Goal: Information Seeking & Learning: Compare options

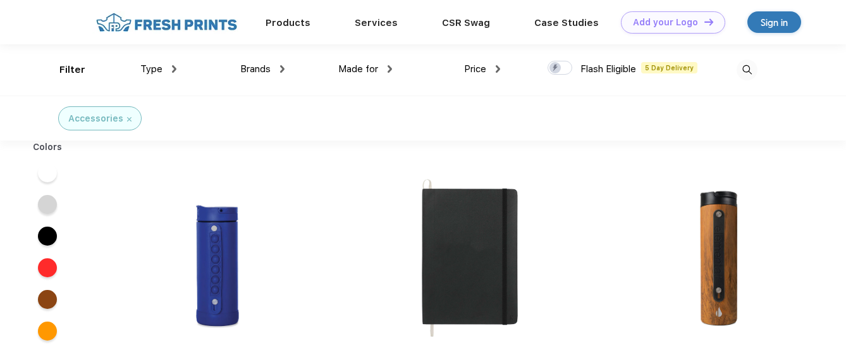
click at [251, 73] on span "Brands" at bounding box center [255, 68] width 30 height 11
click at [266, 66] on span "Brands" at bounding box center [255, 68] width 30 height 11
click at [282, 69] on img at bounding box center [282, 69] width 4 height 8
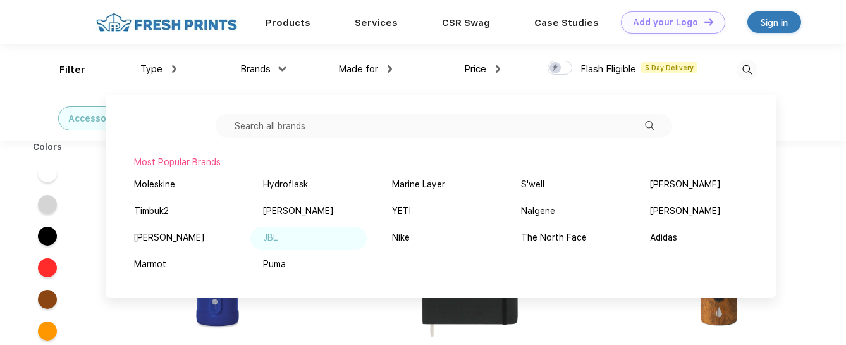
click at [278, 239] on div "JBL" at bounding box center [308, 237] width 116 height 23
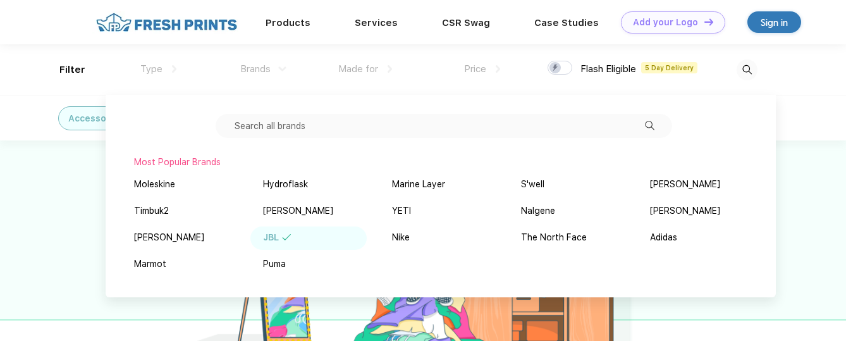
click at [213, 84] on div "Brands Most Popular Brands Moleskine Hydroflask Marine Layer S'well Vineyard Vi…" at bounding box center [230, 69] width 108 height 51
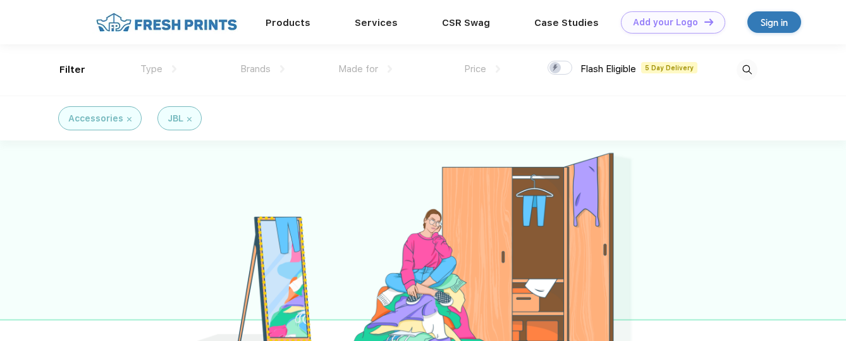
click at [128, 120] on img at bounding box center [129, 119] width 4 height 4
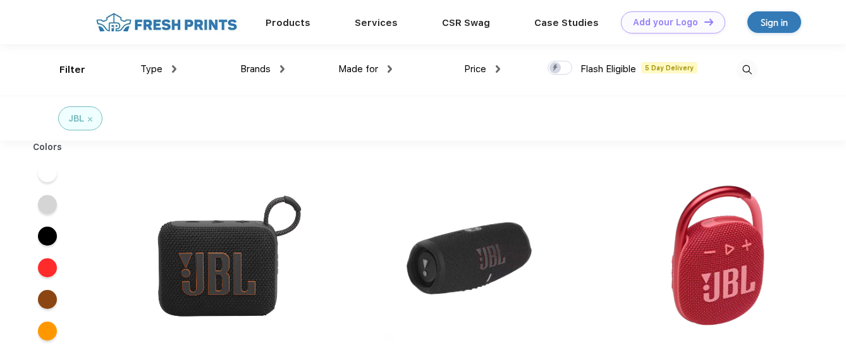
click at [280, 67] on img at bounding box center [282, 69] width 4 height 8
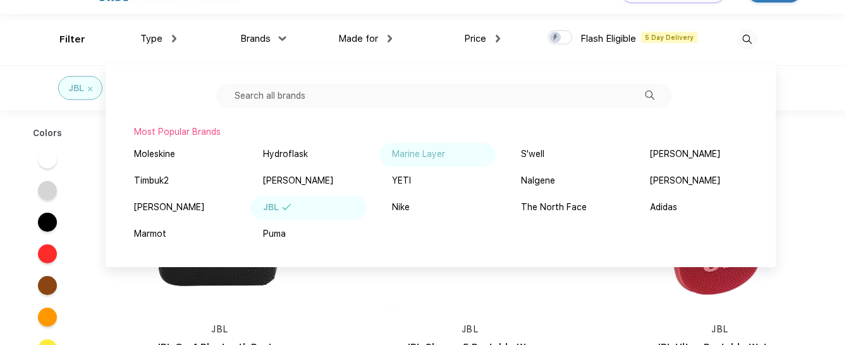
scroll to position [34, 0]
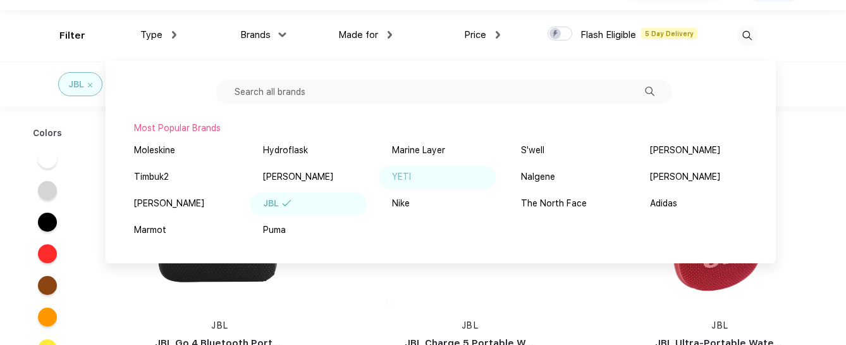
click at [406, 180] on div "YETI" at bounding box center [401, 176] width 19 height 13
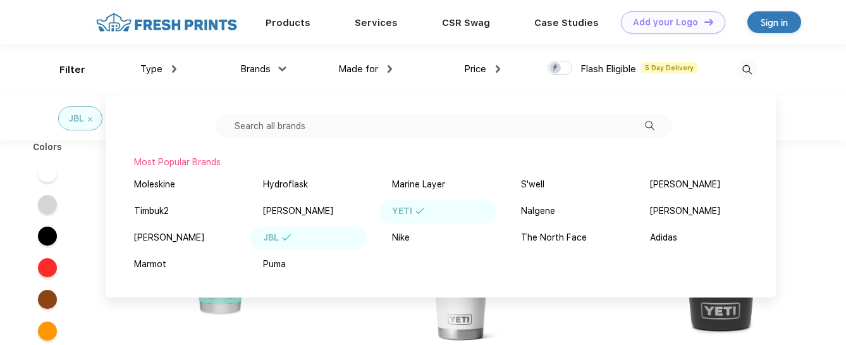
click at [305, 133] on input "text" at bounding box center [444, 126] width 457 height 24
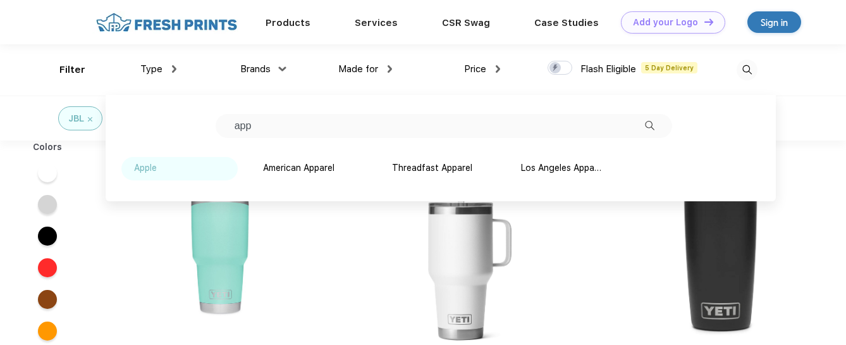
type input "app"
click at [137, 168] on div "Apple" at bounding box center [145, 167] width 23 height 13
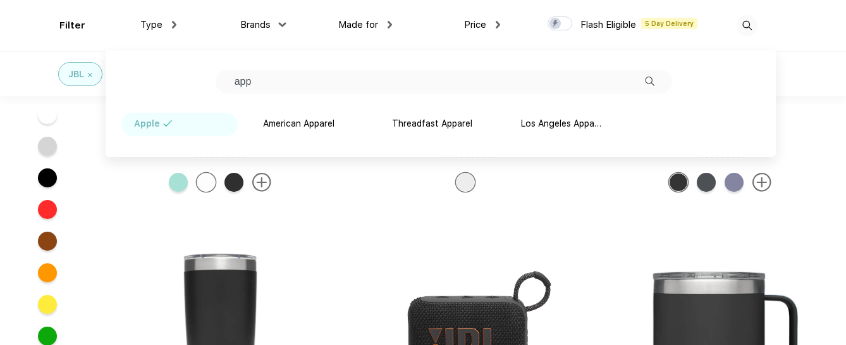
scroll to position [152, 0]
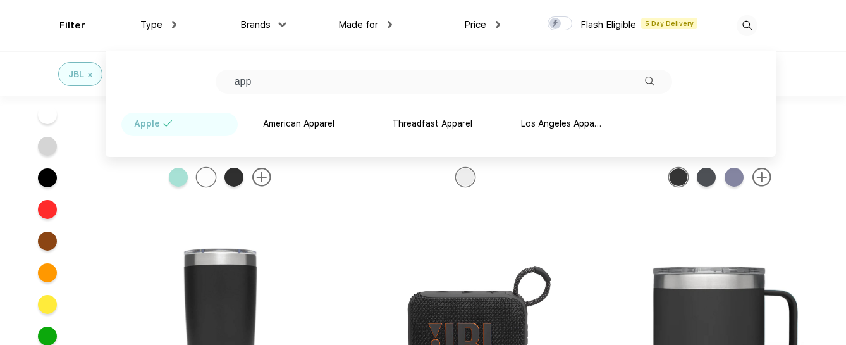
click at [806, 71] on div "JBL YETI Apple" at bounding box center [423, 73] width 846 height 45
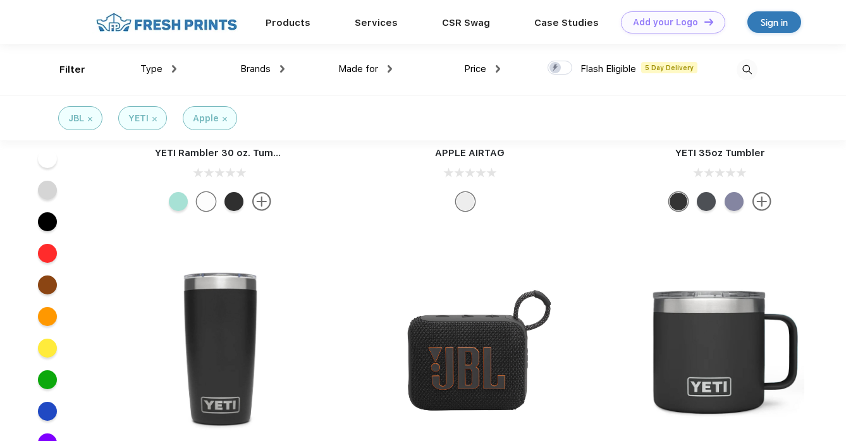
scroll to position [0, 0]
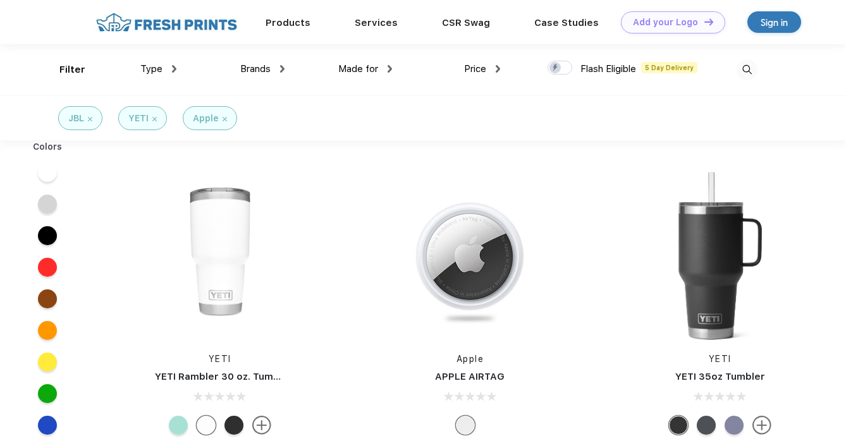
click at [223, 120] on img at bounding box center [225, 119] width 4 height 4
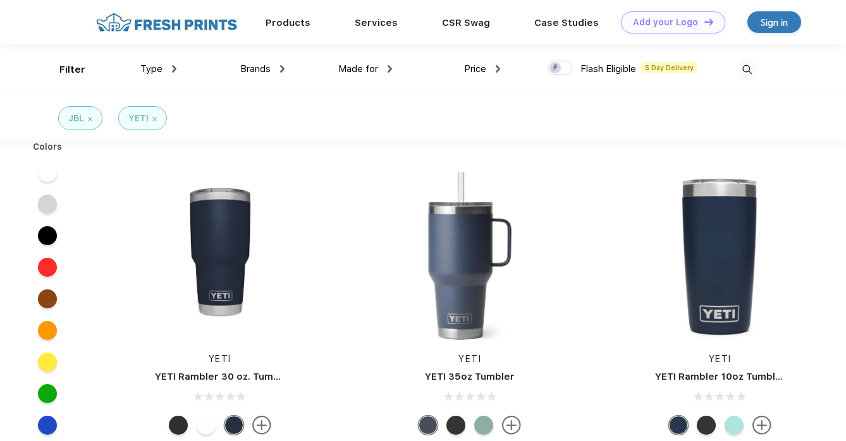
click at [154, 120] on img at bounding box center [154, 119] width 4 height 4
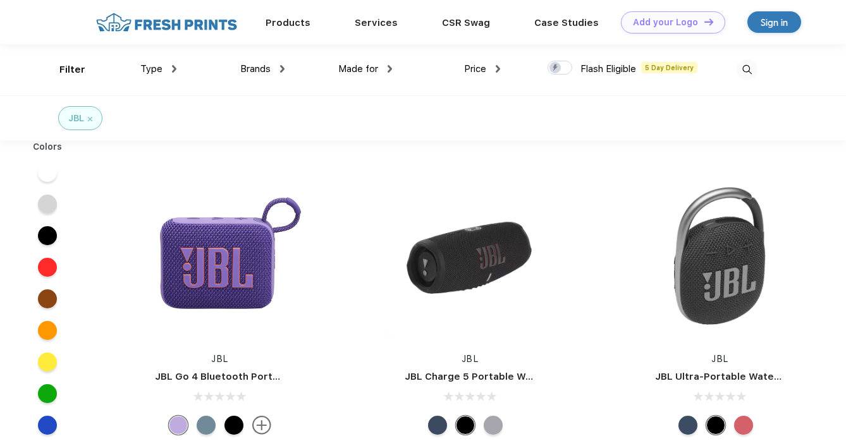
click at [92, 120] on img at bounding box center [90, 119] width 4 height 4
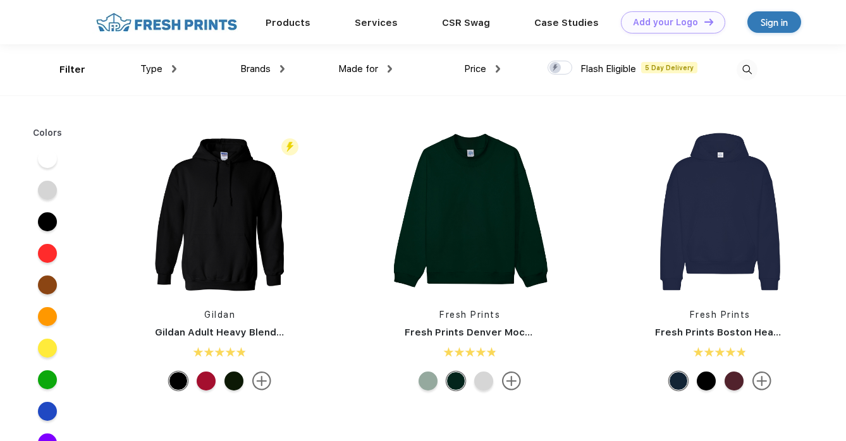
click at [274, 68] on div "Brands" at bounding box center [262, 69] width 44 height 15
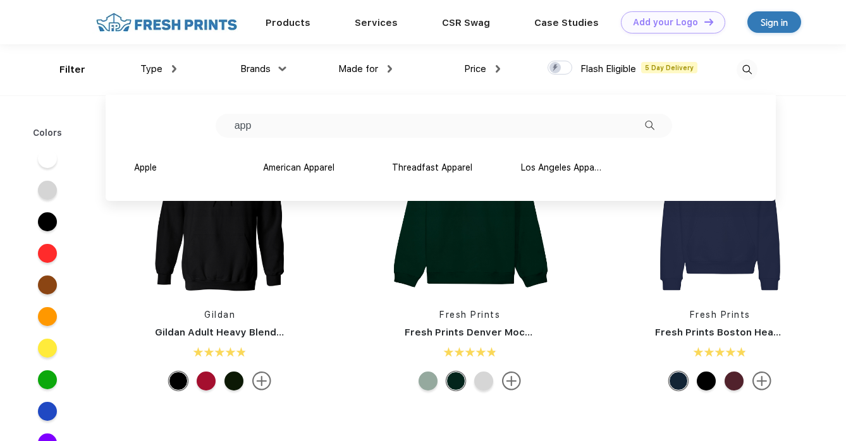
click at [286, 123] on input "app" at bounding box center [444, 126] width 457 height 24
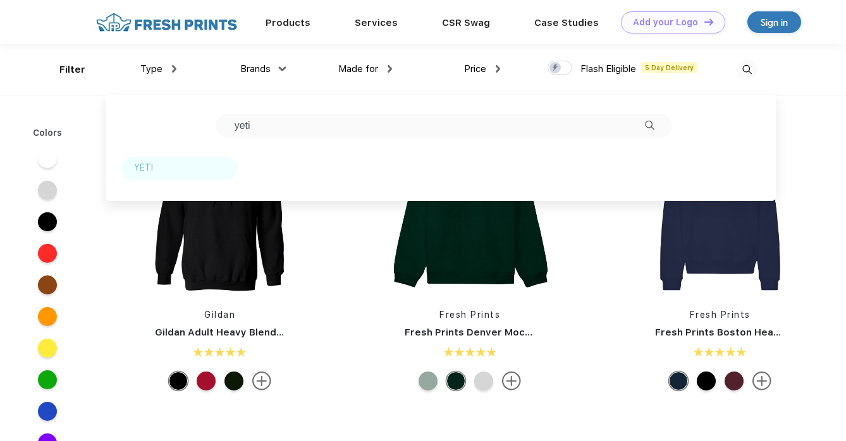
type input "yeti"
click at [154, 170] on div "YETI" at bounding box center [179, 168] width 116 height 23
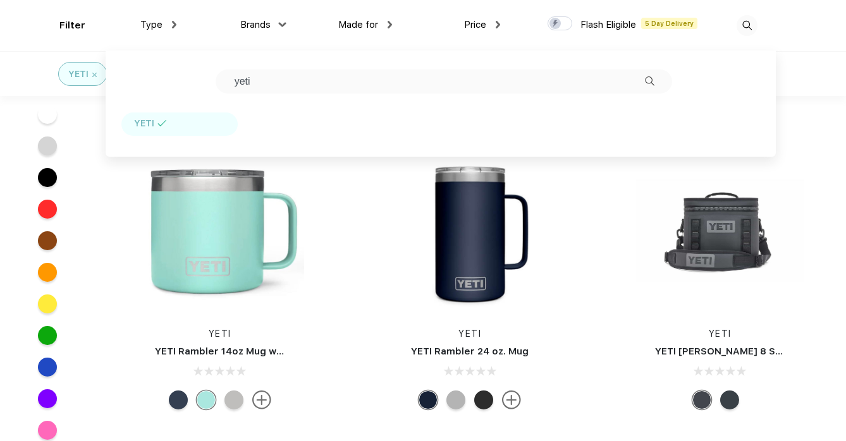
scroll to position [276, 0]
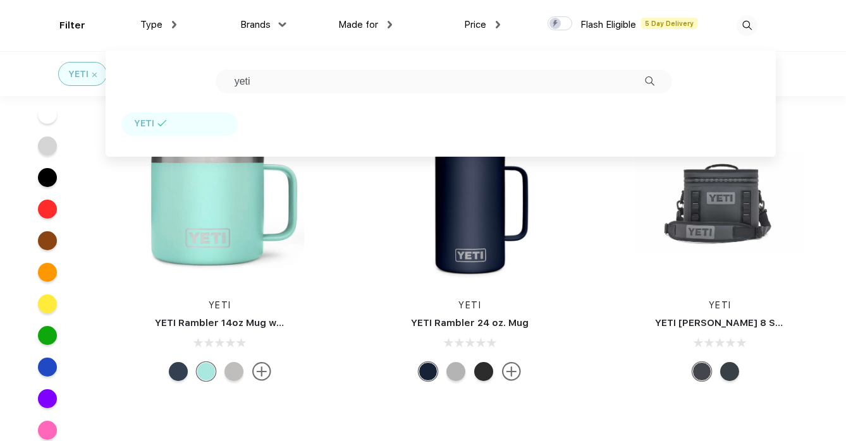
click at [655, 323] on link "YETI [PERSON_NAME] 8 Soft Cooler" at bounding box center [740, 323] width 171 height 11
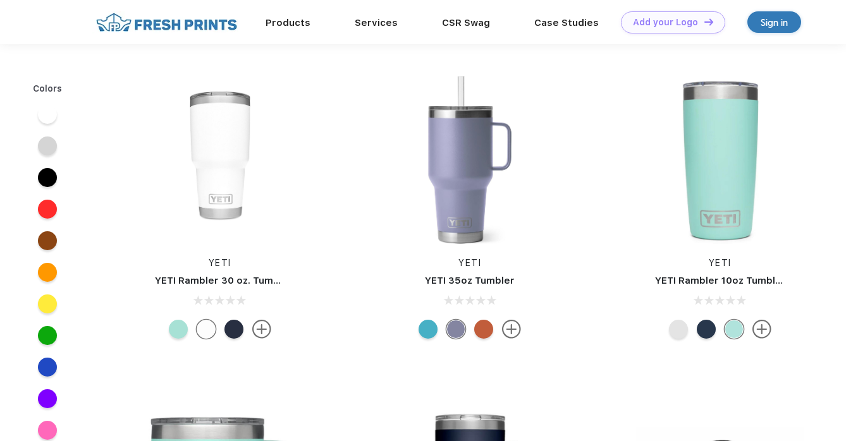
scroll to position [276, 0]
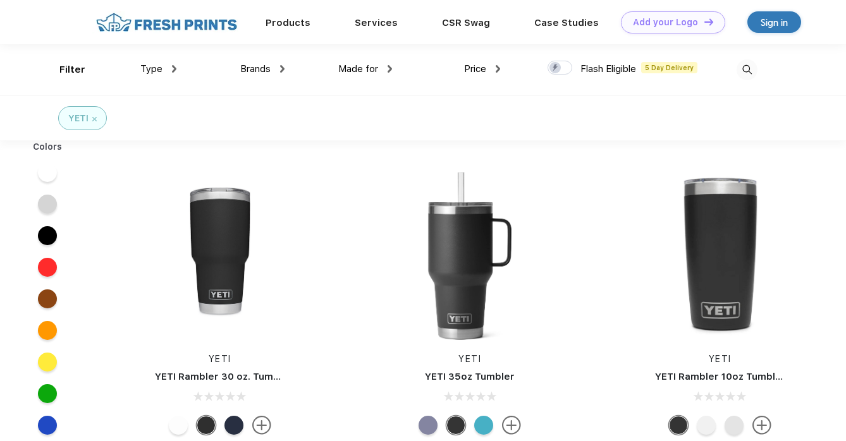
click at [92, 118] on img at bounding box center [94, 119] width 4 height 4
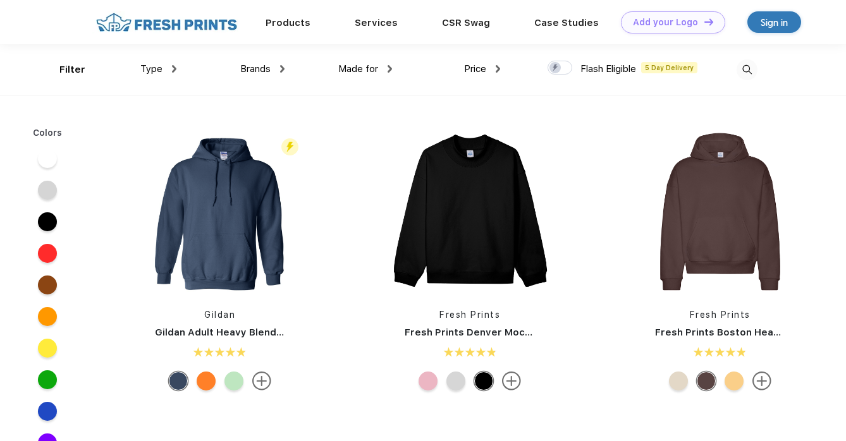
click at [748, 71] on img at bounding box center [747, 69] width 21 height 21
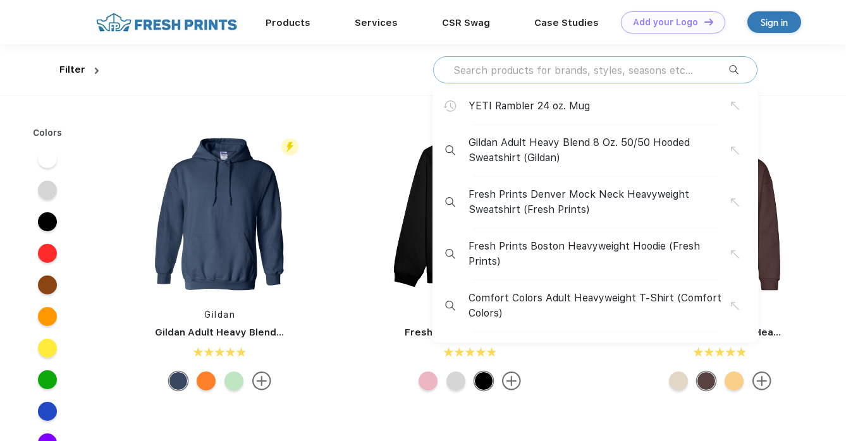
click at [594, 74] on input "text" at bounding box center [590, 70] width 277 height 14
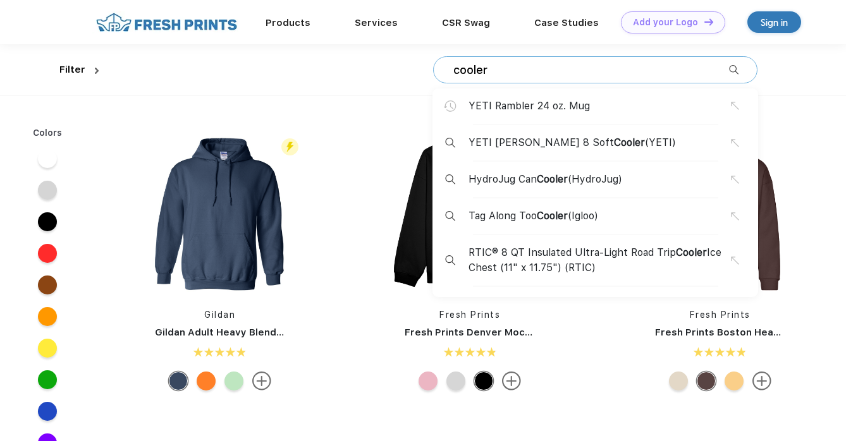
type input "cooler"
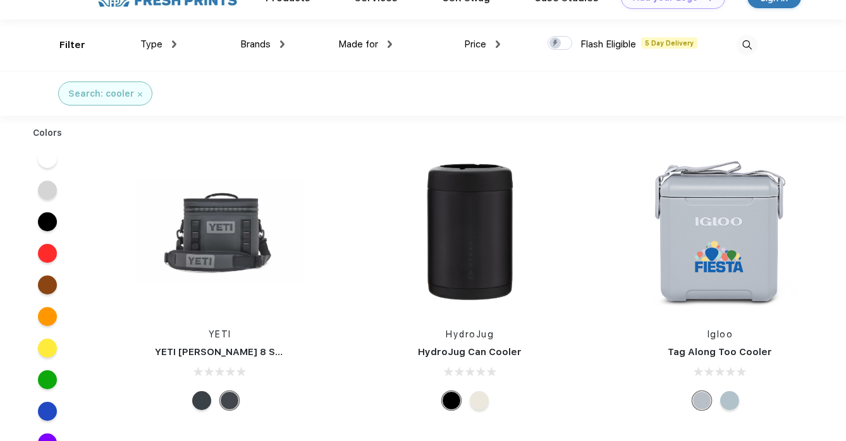
scroll to position [25, 0]
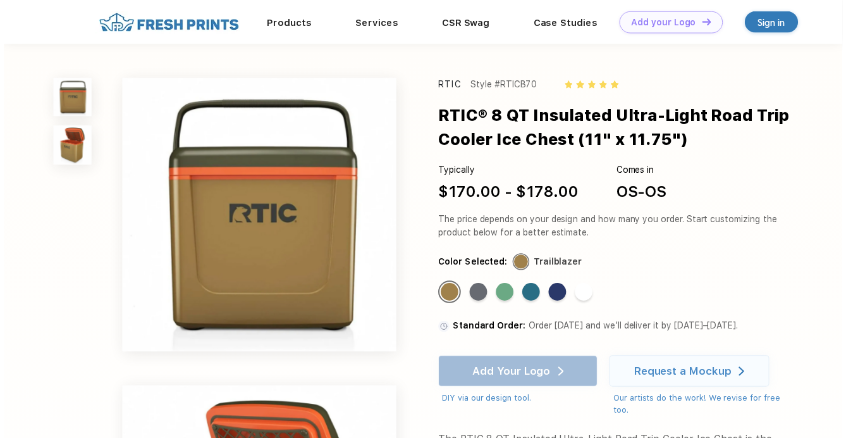
scroll to position [25, 0]
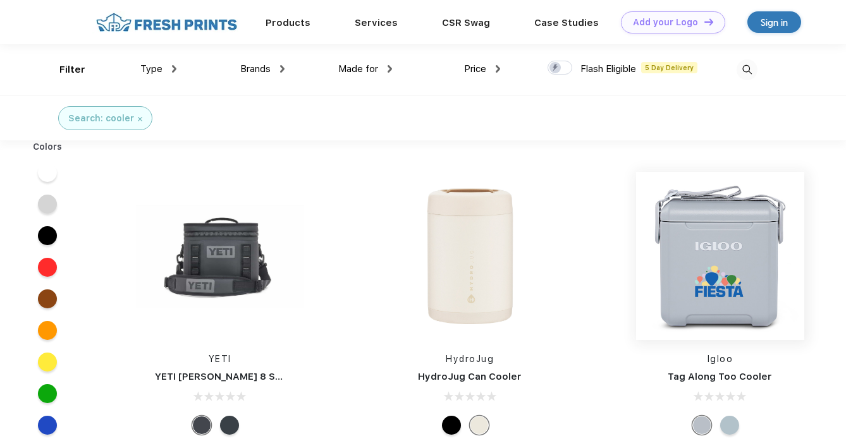
click at [636, 243] on img at bounding box center [720, 256] width 168 height 168
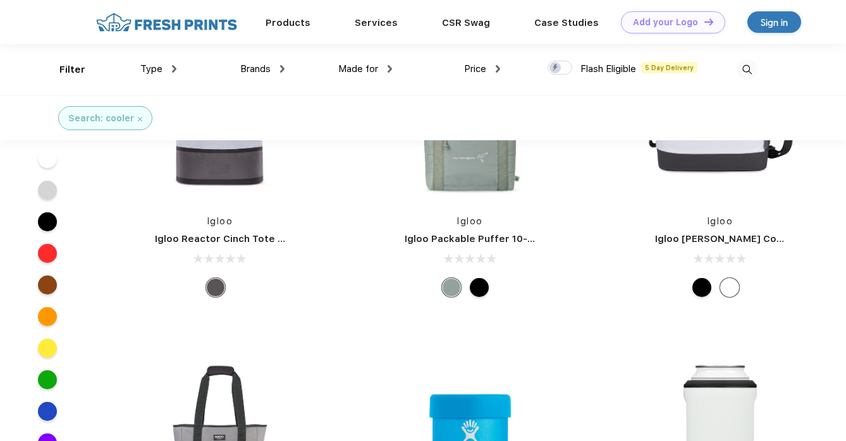
scroll to position [629, 0]
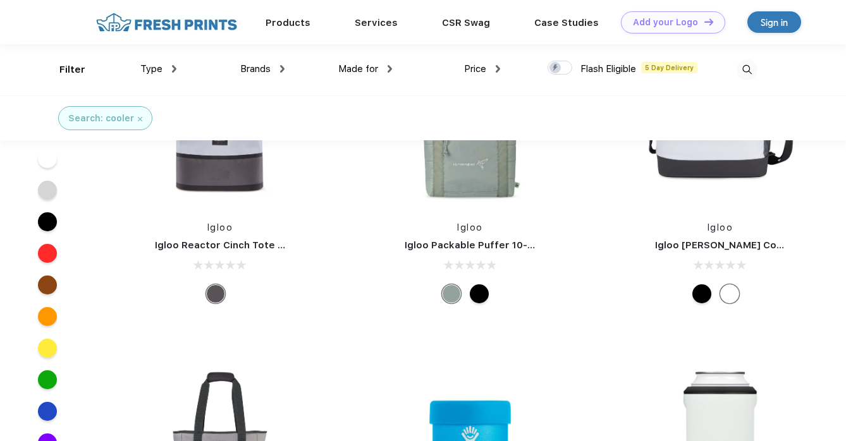
click at [655, 242] on link "Igloo [PERSON_NAME] Cooler" at bounding box center [725, 245] width 141 height 11
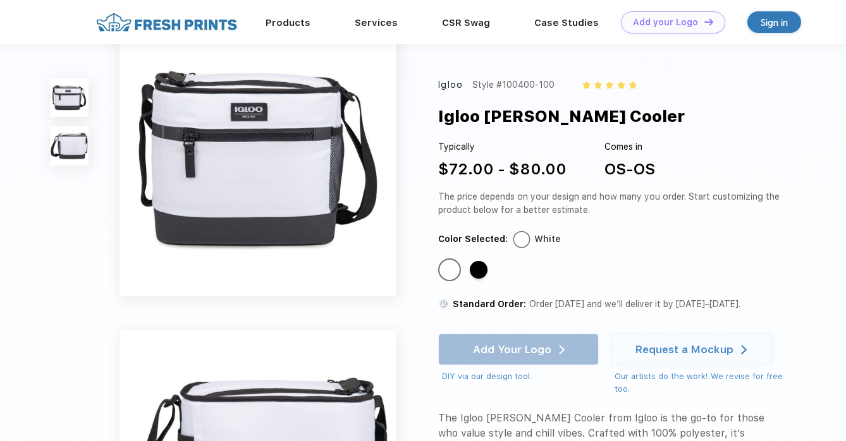
scroll to position [16, 0]
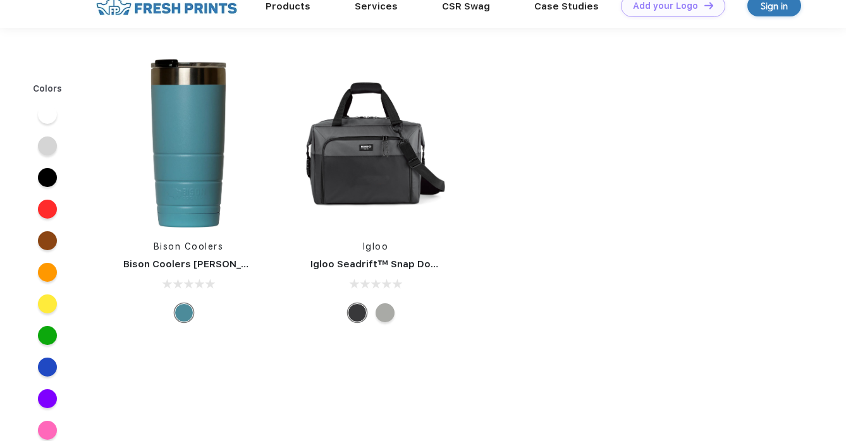
scroll to position [629, 0]
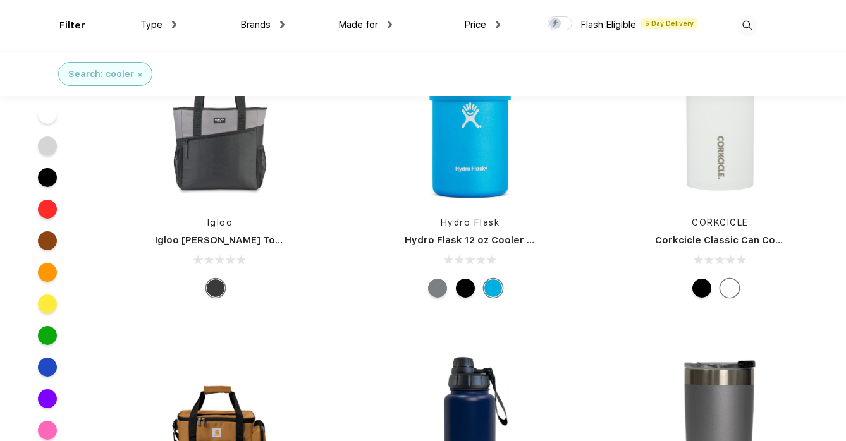
scroll to position [997, 0]
click at [186, 353] on img at bounding box center [220, 437] width 168 height 168
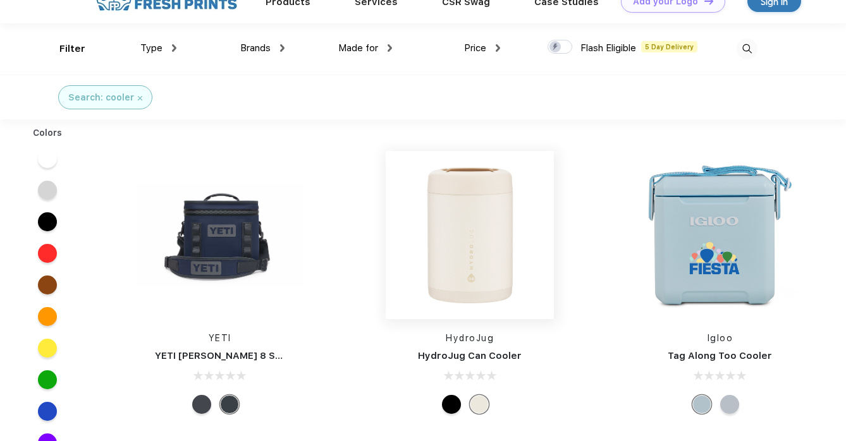
scroll to position [1, 0]
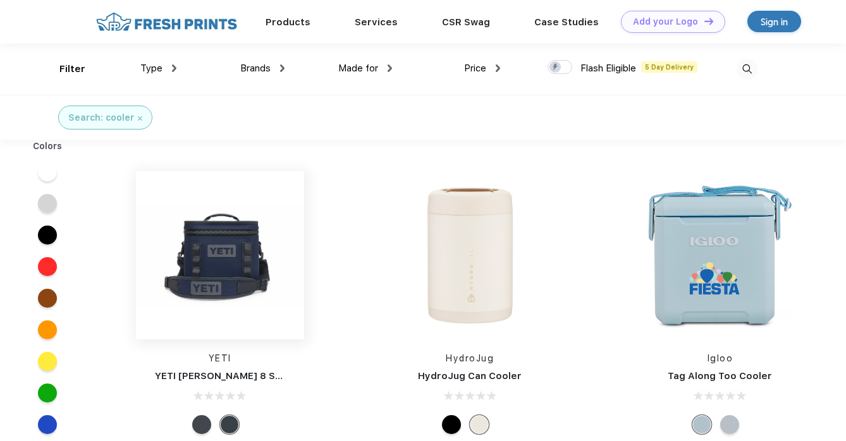
click at [199, 266] on img at bounding box center [220, 255] width 168 height 168
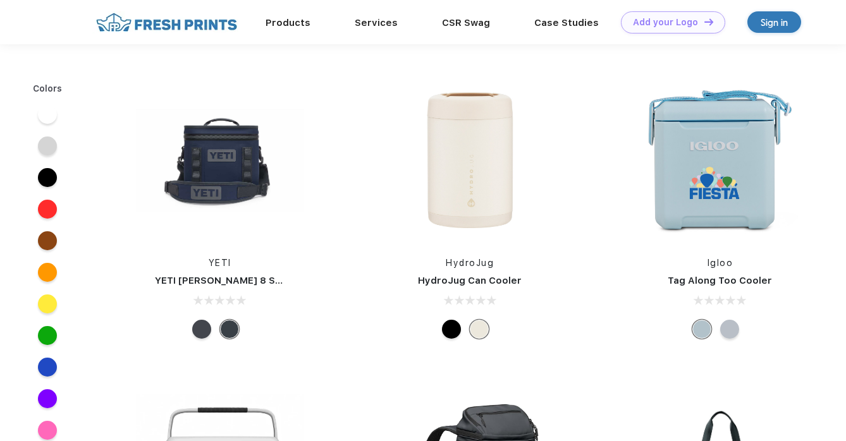
scroll to position [1, 0]
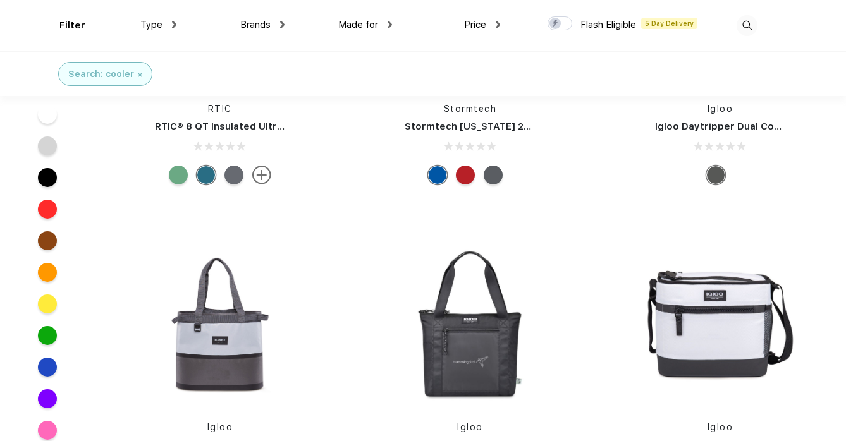
scroll to position [475, 0]
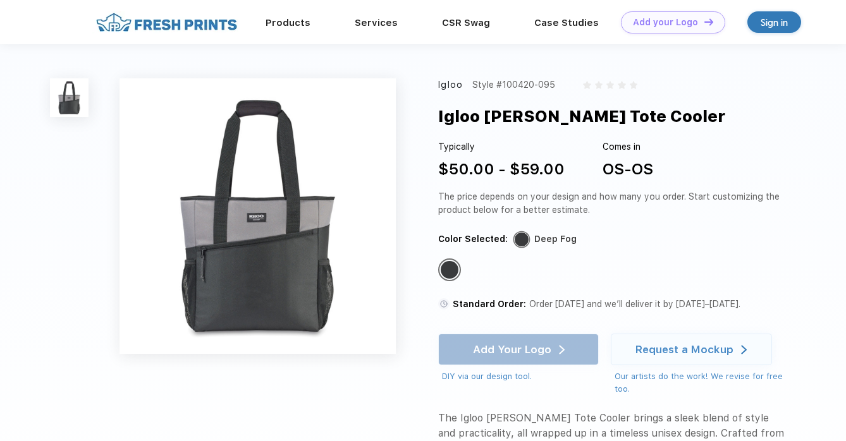
scroll to position [475, 0]
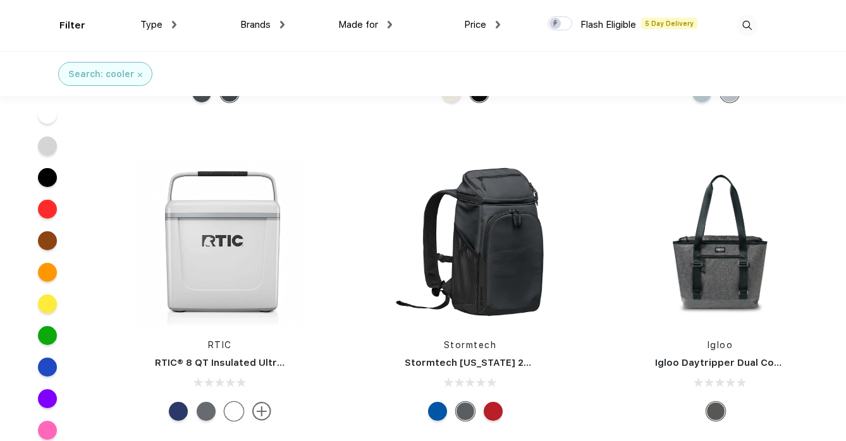
scroll to position [243, 0]
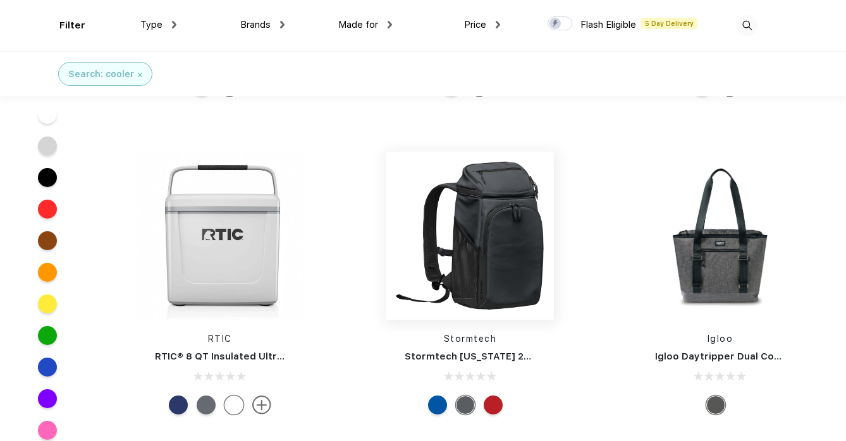
click at [386, 271] on img at bounding box center [470, 236] width 168 height 168
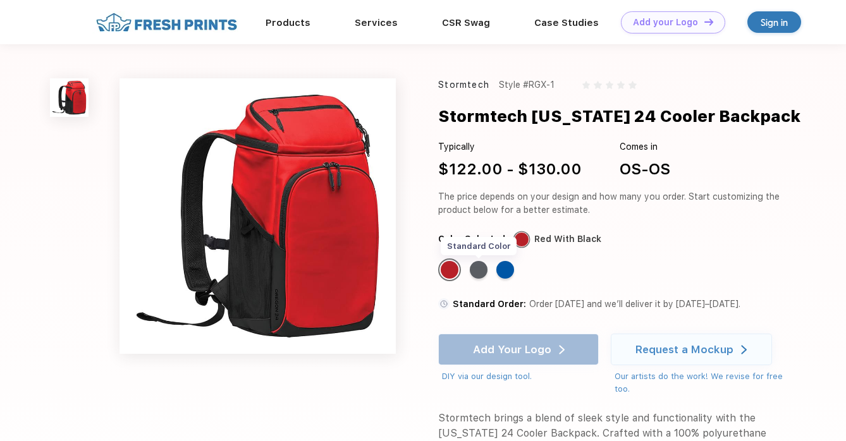
click at [481, 269] on div "Standard Color" at bounding box center [479, 270] width 18 height 18
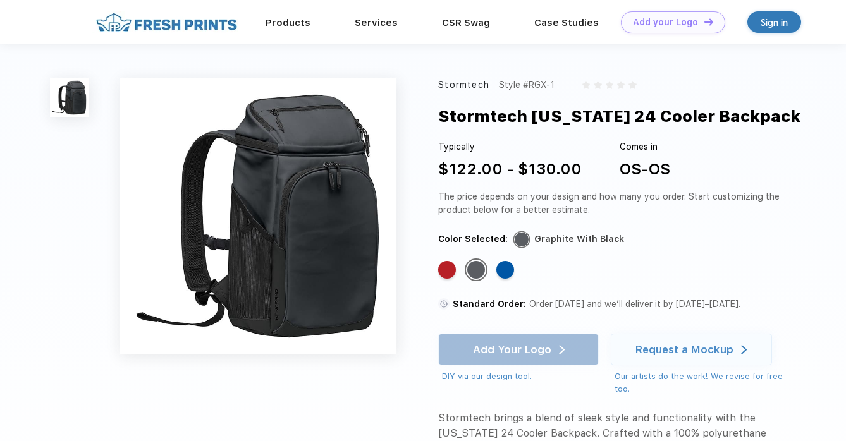
scroll to position [243, 0]
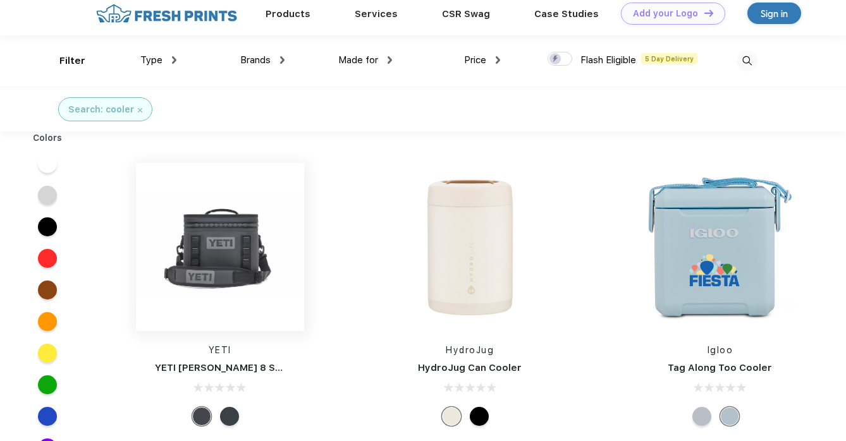
scroll to position [11, 0]
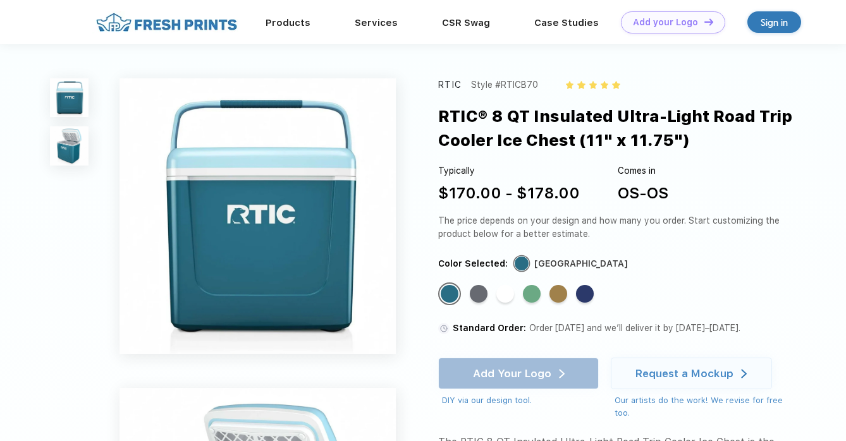
scroll to position [11, 0]
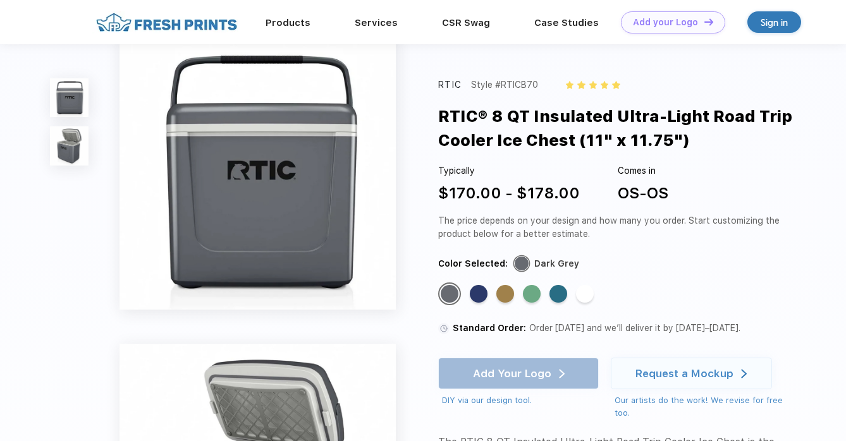
scroll to position [3, 0]
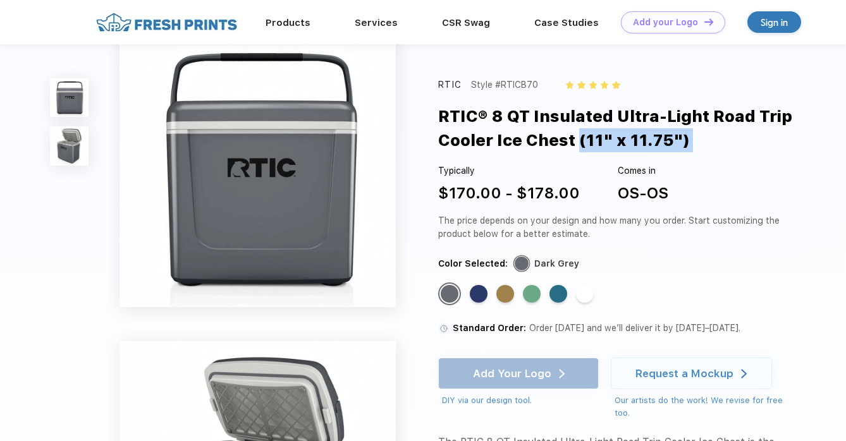
drag, startPoint x: 575, startPoint y: 139, endPoint x: 436, endPoint y: 110, distance: 142.0
click at [436, 110] on div "RTIC Style #RTICB70 RTIC® 8 QT Insulated Ultra-Light Road Trip Cooler Ice Chest…" at bounding box center [423, 439] width 846 height 884
click at [610, 134] on div "RTIC® 8 QT Insulated Ultra-Light Road Trip Cooler Ice Chest (11" x 11.75")" at bounding box center [628, 128] width 381 height 49
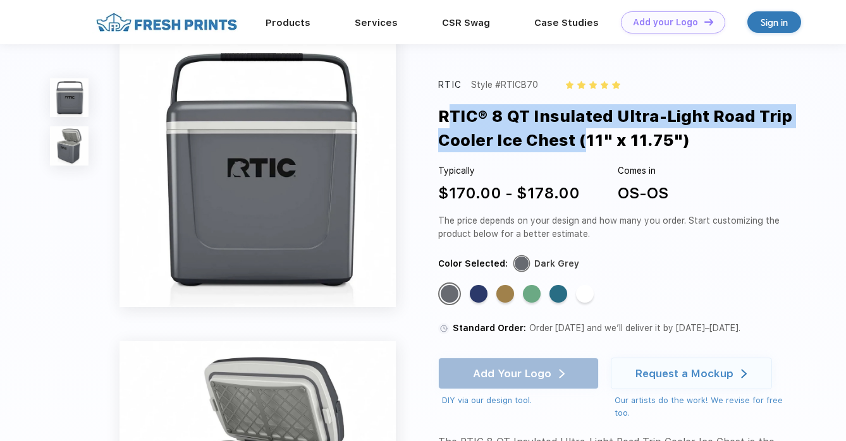
drag, startPoint x: 580, startPoint y: 140, endPoint x: 440, endPoint y: 108, distance: 144.1
click at [440, 108] on div "RTIC® 8 QT Insulated Ultra-Light Road Trip Cooler Ice Chest (11" x 11.75")" at bounding box center [628, 128] width 381 height 49
copy div "RTIC® 8 QT Insulated Ultra-Light Road Trip Cooler Ice Chest"
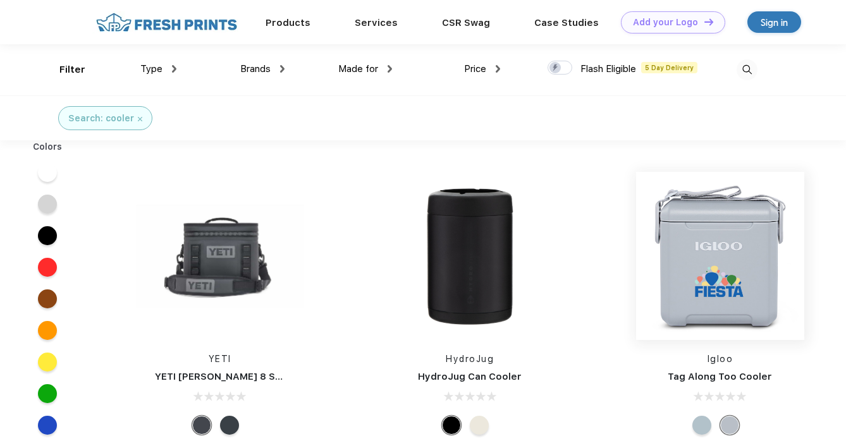
click at [636, 252] on img at bounding box center [720, 256] width 168 height 168
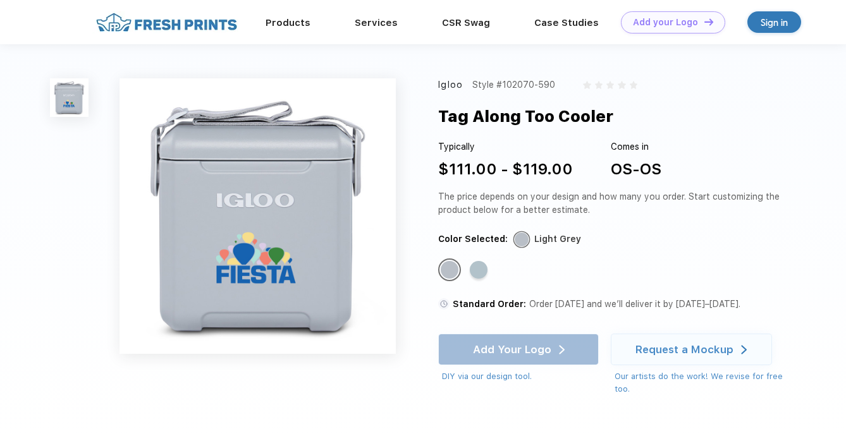
drag, startPoint x: 620, startPoint y: 116, endPoint x: 438, endPoint y: 108, distance: 182.4
click at [438, 108] on div "Igloo Style #102070-590 Tag Along Too Cooler Typically $111.00 - $119.00 Comes …" at bounding box center [423, 240] width 846 height 393
copy div "Tag Along Too Cooler"
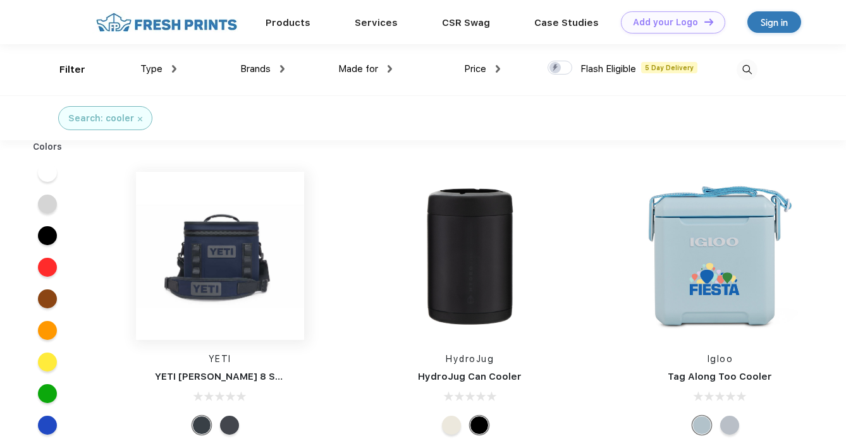
click at [200, 266] on img at bounding box center [220, 256] width 168 height 168
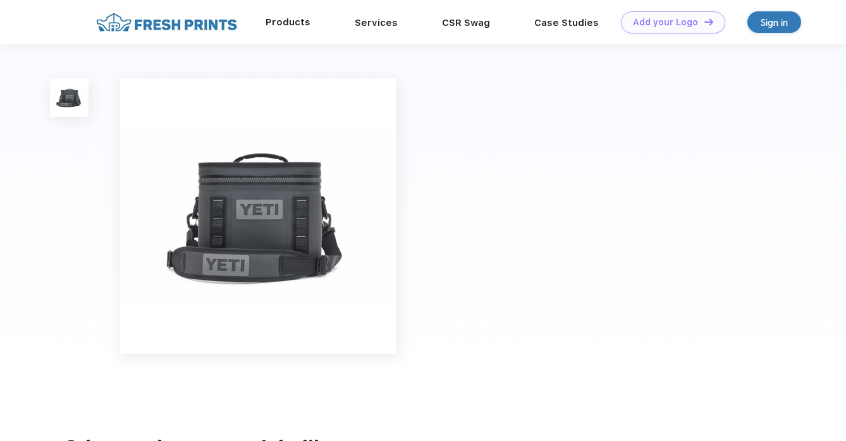
scroll to position [1, 0]
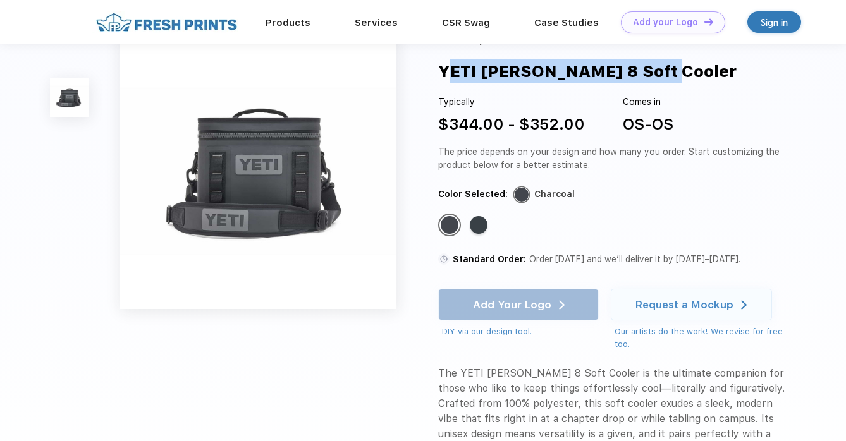
drag, startPoint x: 658, startPoint y: 73, endPoint x: 440, endPoint y: 64, distance: 218.4
click at [440, 64] on div "YETI Hopper 8 Soft Cooler" at bounding box center [587, 71] width 299 height 24
copy div "YETI Hopper 8 Soft Cooler"
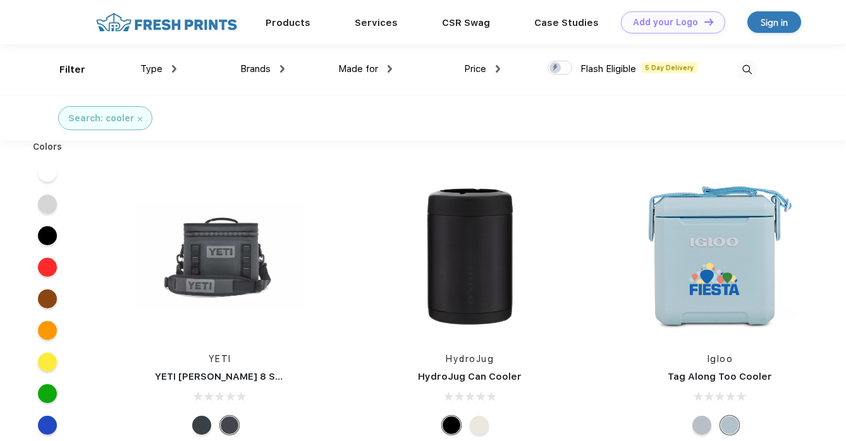
click at [138, 120] on img at bounding box center [140, 119] width 4 height 4
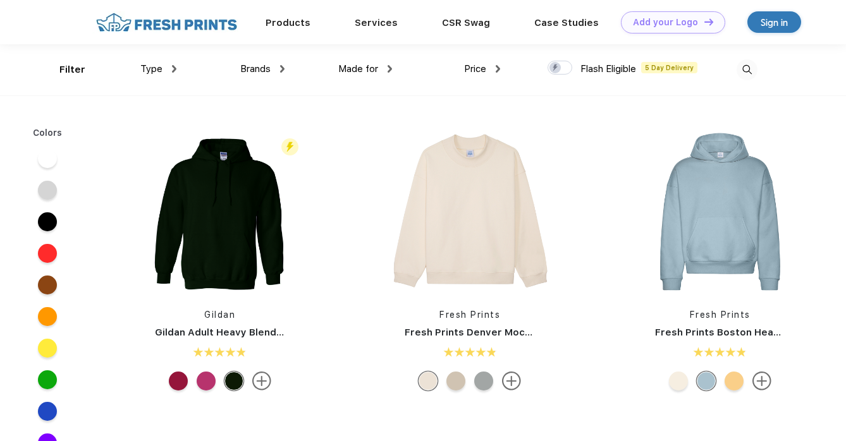
click at [747, 70] on img at bounding box center [747, 69] width 21 height 21
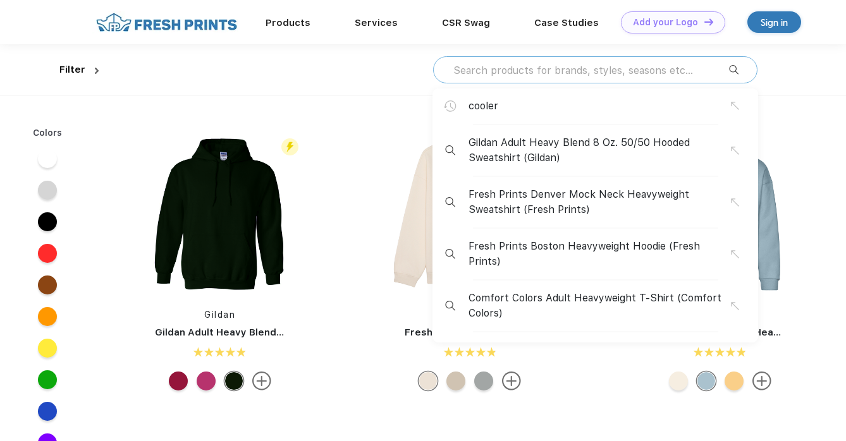
click at [614, 66] on input "text" at bounding box center [590, 70] width 277 height 14
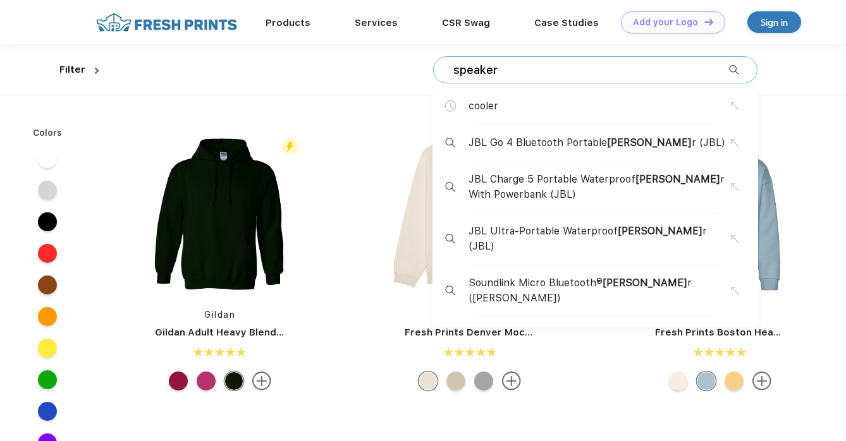
type input "speaker"
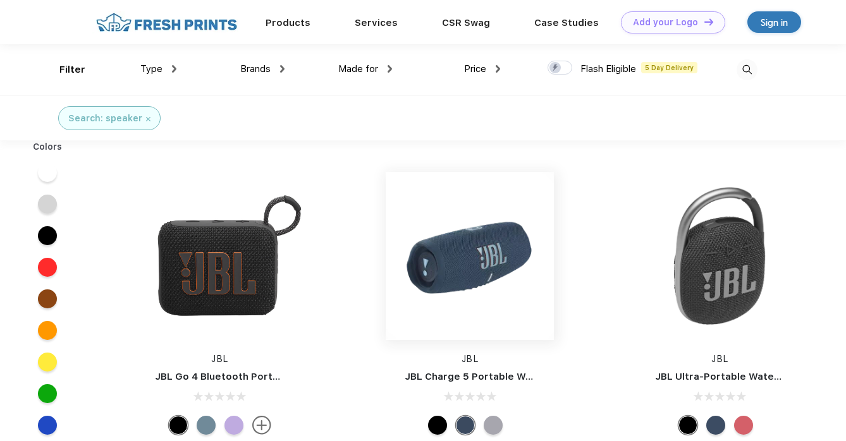
click at [386, 271] on img at bounding box center [470, 256] width 168 height 168
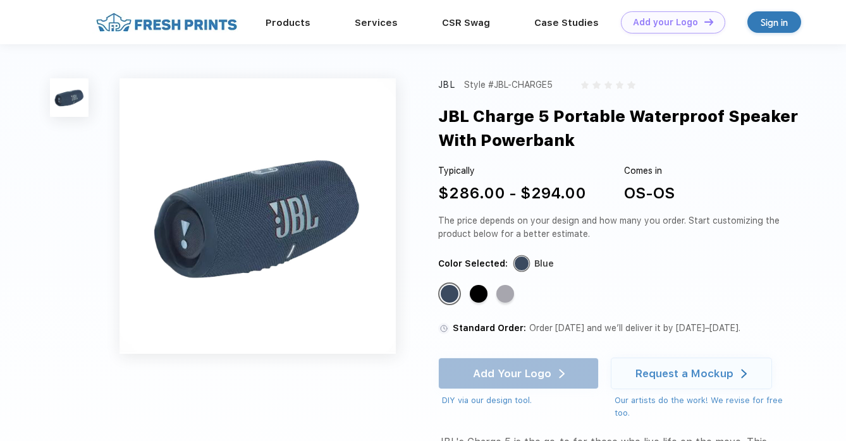
click at [457, 61] on div "JBL Style #JBL-CHARGE5 JBL Charge 5 Portable Waterproof Speaker With Powerbank …" at bounding box center [423, 329] width 846 height 570
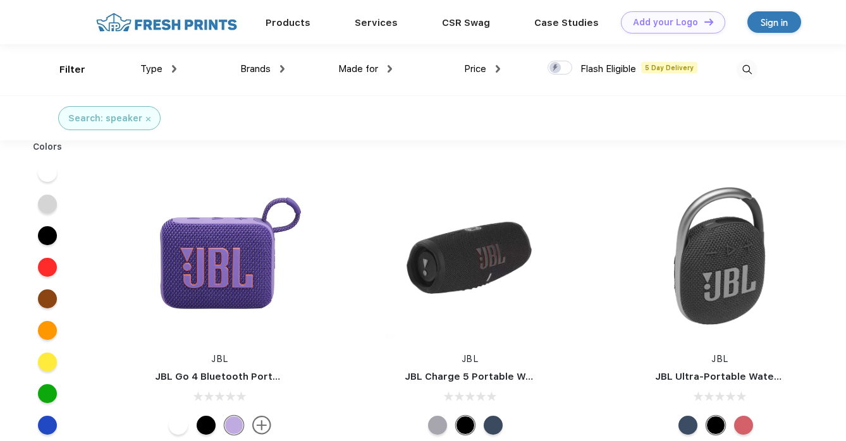
scroll to position [1, 0]
click at [746, 68] on img at bounding box center [747, 69] width 21 height 21
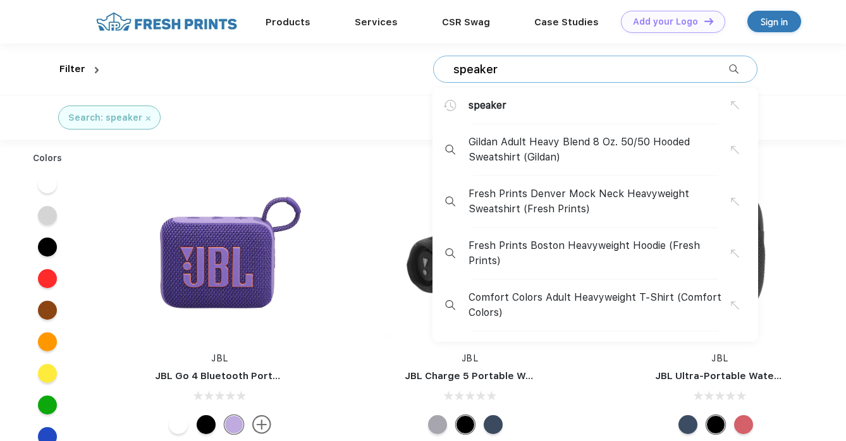
click at [623, 69] on input "speaker" at bounding box center [590, 70] width 277 height 14
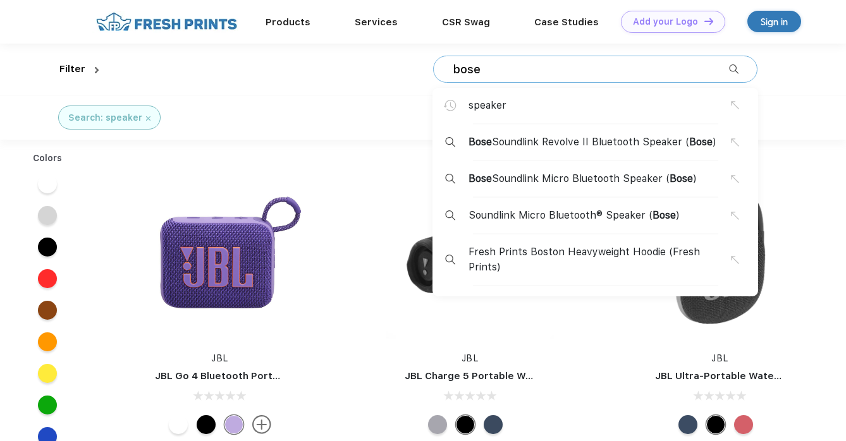
type input "bose"
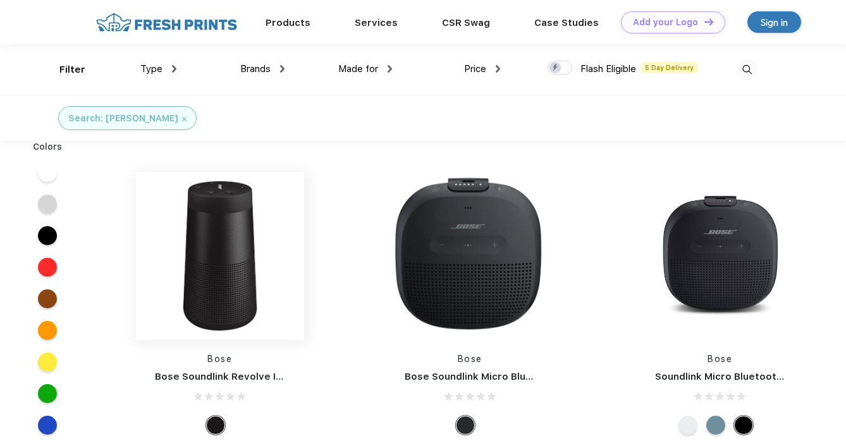
click at [204, 226] on img at bounding box center [220, 256] width 168 height 168
click at [386, 236] on img at bounding box center [470, 256] width 168 height 168
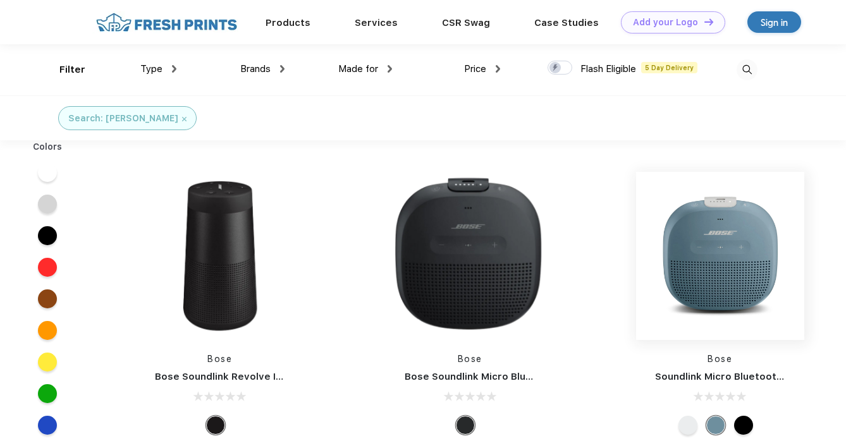
click at [636, 257] on img at bounding box center [720, 256] width 168 height 168
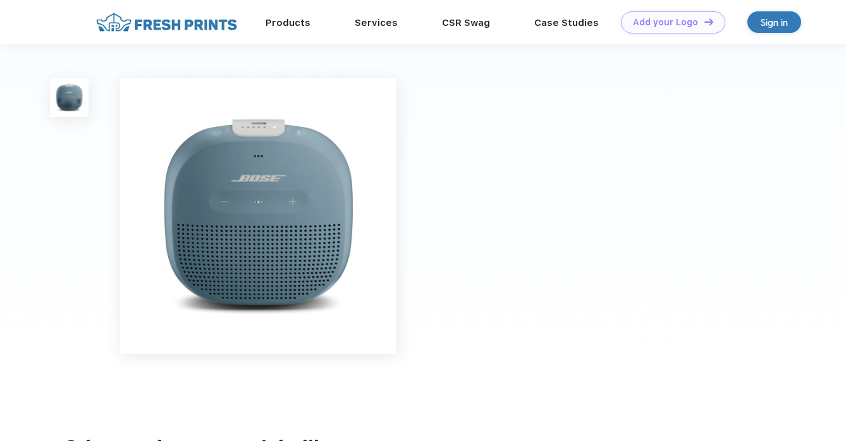
scroll to position [1, 0]
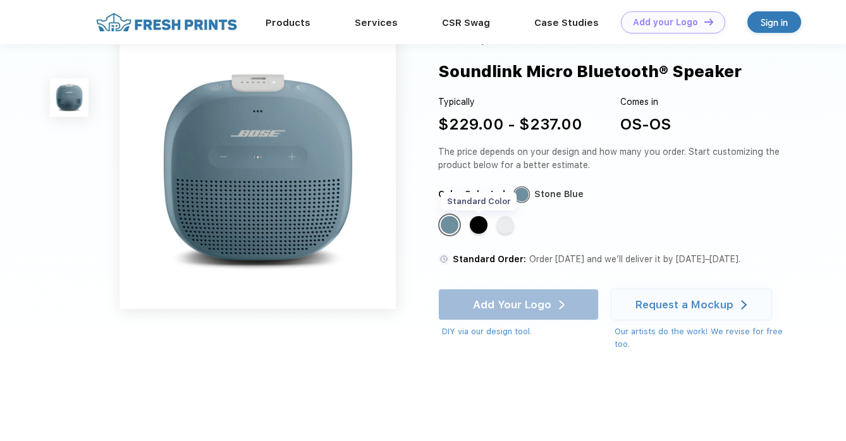
click at [483, 227] on div "Standard Color" at bounding box center [479, 225] width 18 height 18
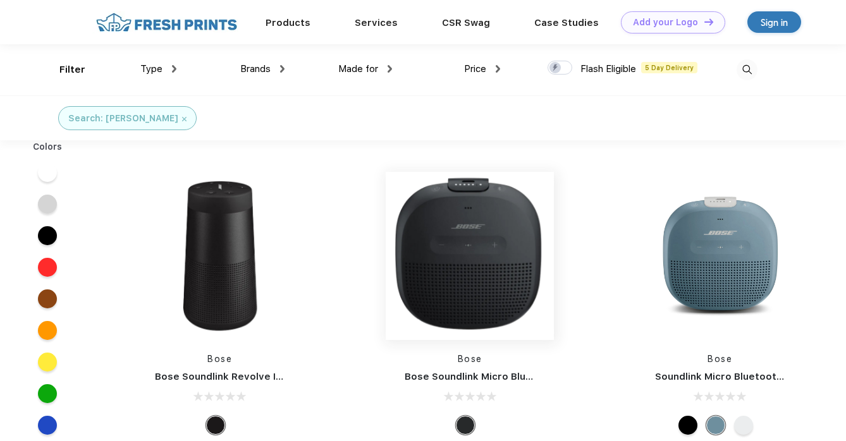
click at [386, 219] on img at bounding box center [470, 256] width 168 height 168
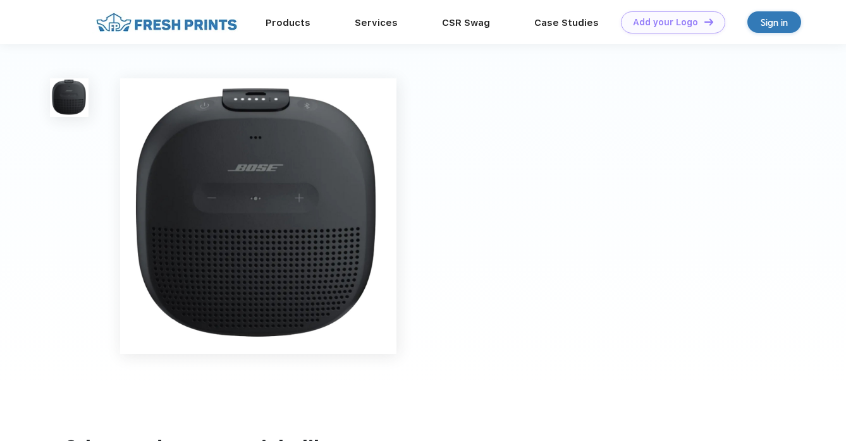
scroll to position [1, 0]
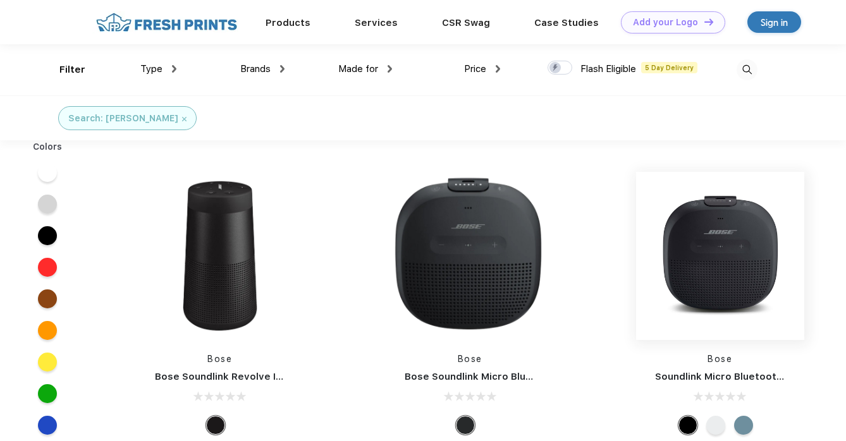
click at [636, 288] on img at bounding box center [720, 256] width 168 height 168
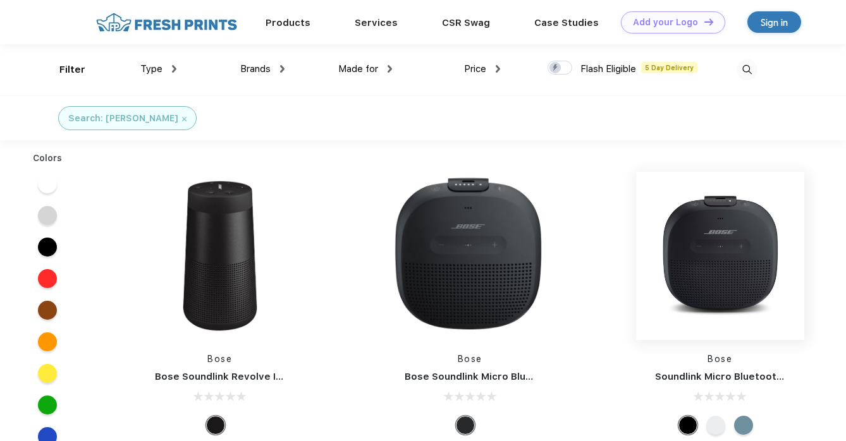
scroll to position [1, 0]
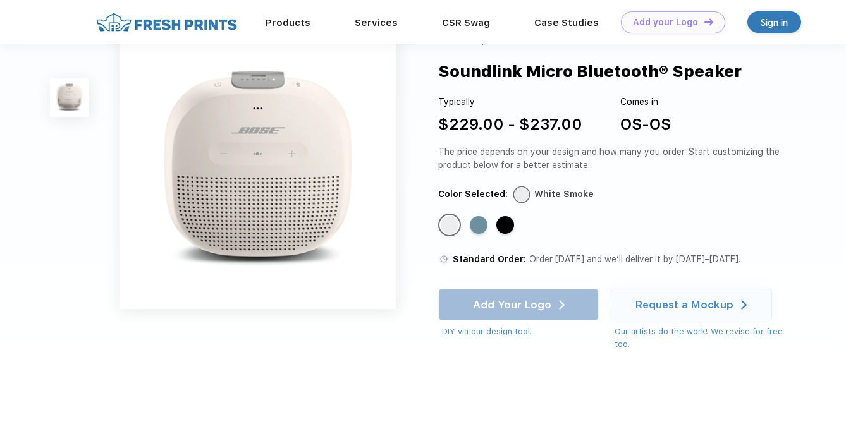
drag, startPoint x: 431, startPoint y: 70, endPoint x: 746, endPoint y: 64, distance: 315.0
click at [746, 64] on div "Bose Style #783342 Soundlink Micro Bluetooth® Speaker Typically $229.00 - $237.…" at bounding box center [423, 195] width 846 height 393
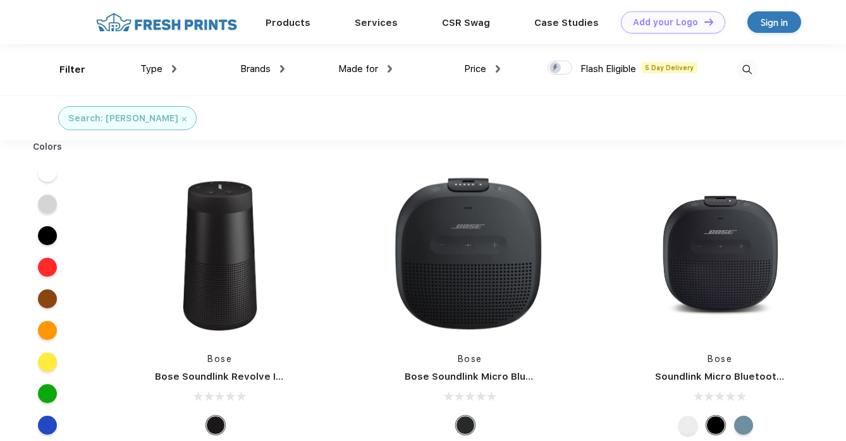
click at [744, 72] on img at bounding box center [747, 69] width 21 height 21
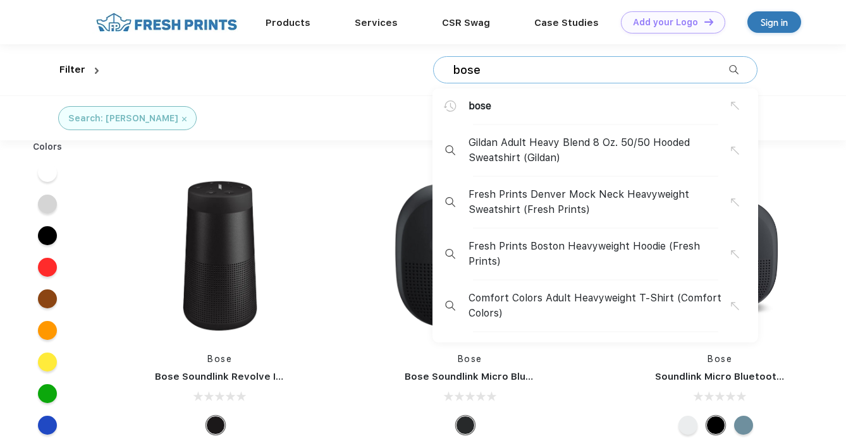
click at [592, 78] on div "bose bose Gildan Adult Heavy Blend 8 Oz. 50/50 Hooded Sweatshirt (Gildan) Fresh…" at bounding box center [595, 69] width 324 height 27
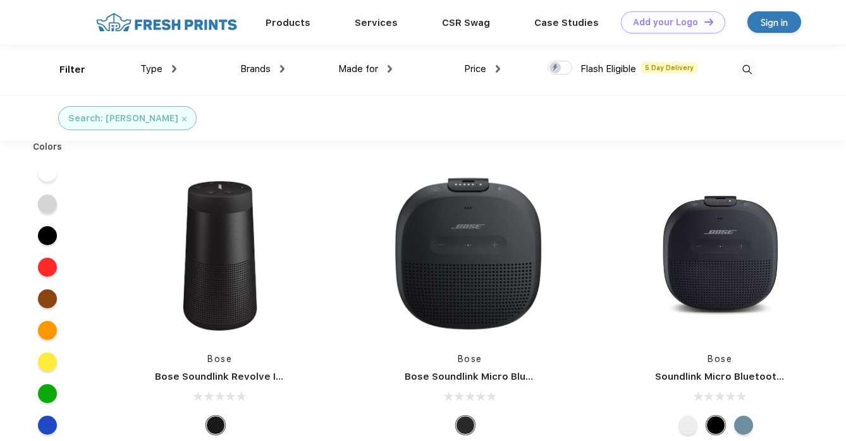
click at [592, 78] on div "Flash Eligible" at bounding box center [609, 70] width 56 height 19
click at [743, 75] on img at bounding box center [747, 69] width 21 height 21
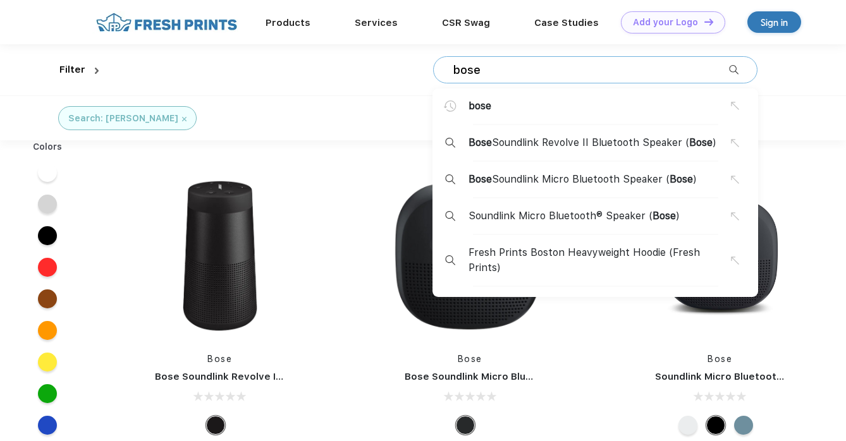
click at [619, 64] on input "bose" at bounding box center [590, 70] width 277 height 14
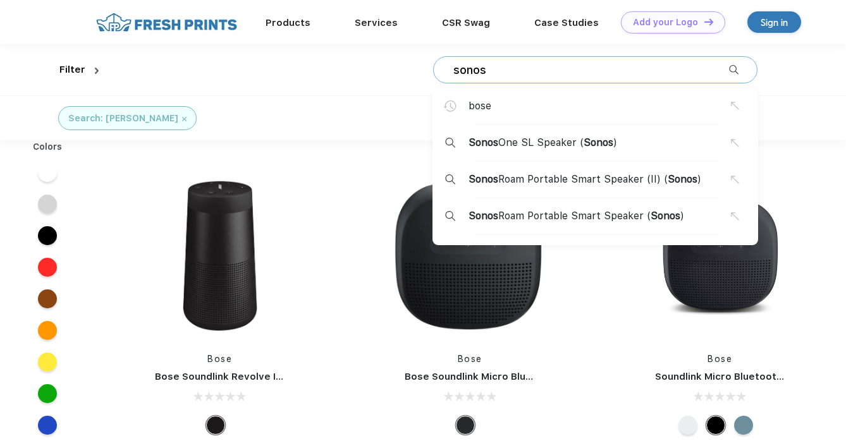
type input "sonos"
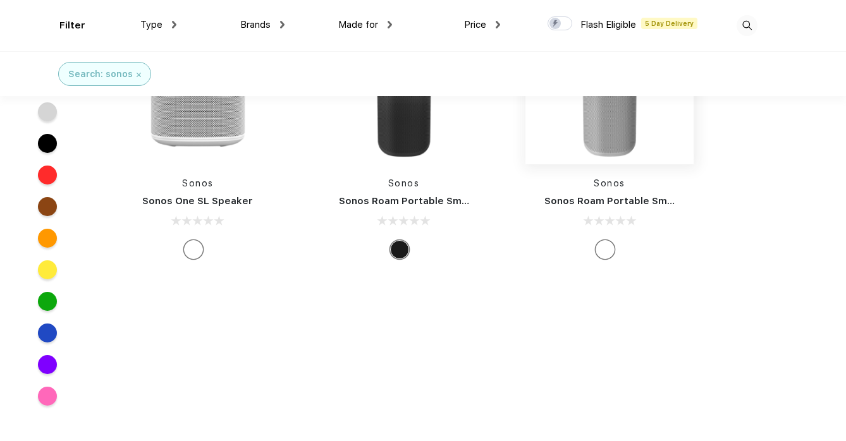
scroll to position [81, 0]
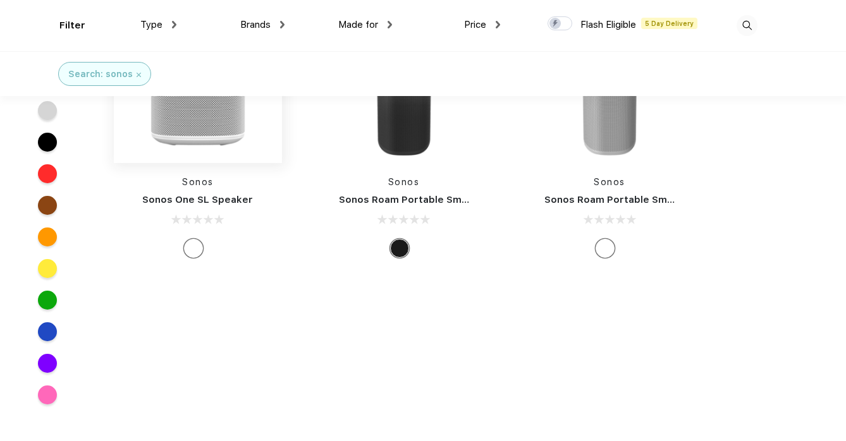
click at [207, 147] on img at bounding box center [198, 79] width 168 height 168
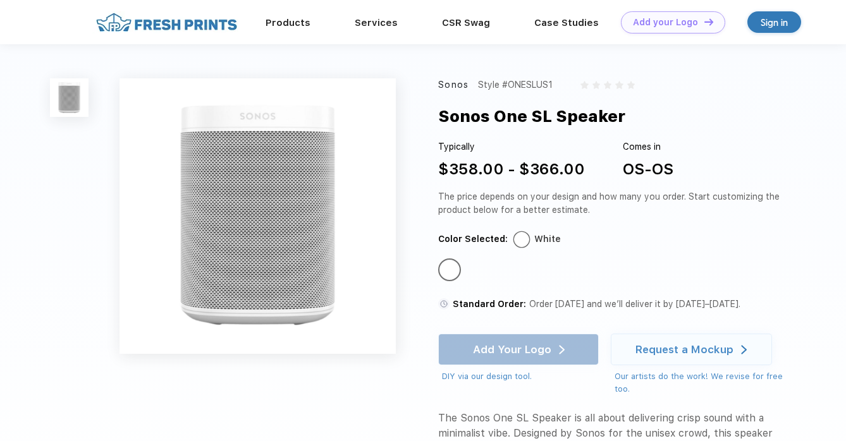
scroll to position [81, 0]
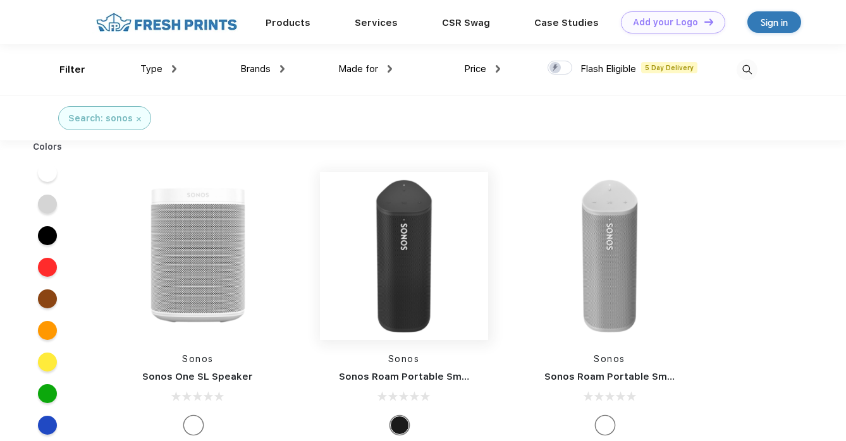
click at [379, 258] on img at bounding box center [404, 256] width 168 height 168
click at [533, 247] on img at bounding box center [610, 256] width 168 height 168
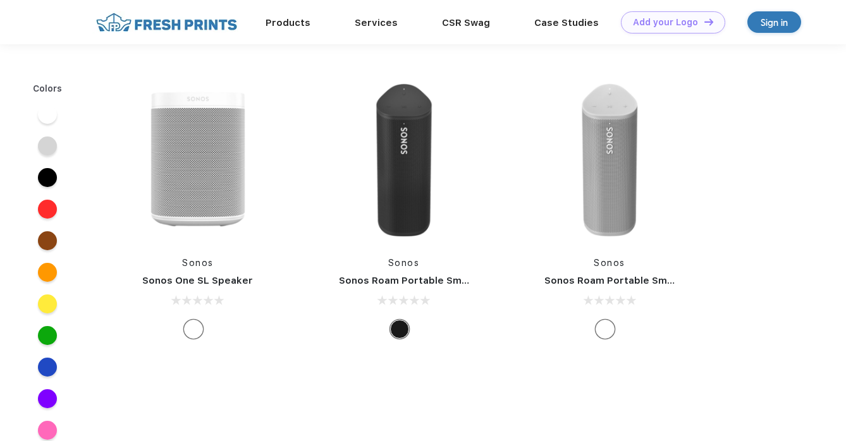
scroll to position [1, 0]
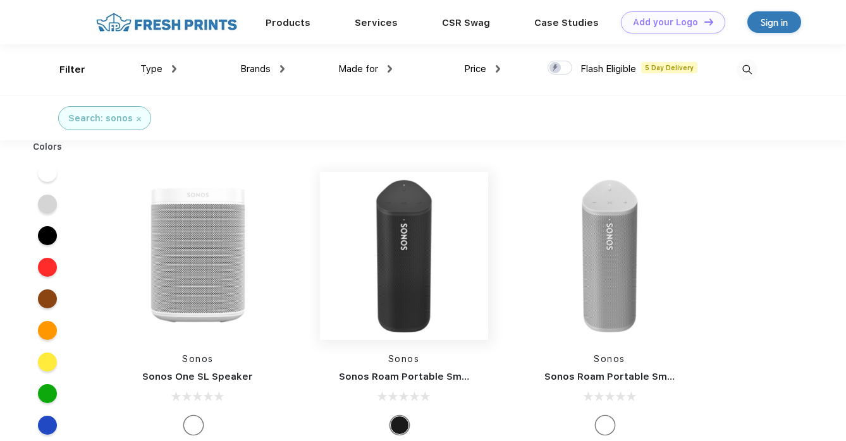
click at [359, 247] on img at bounding box center [404, 256] width 168 height 168
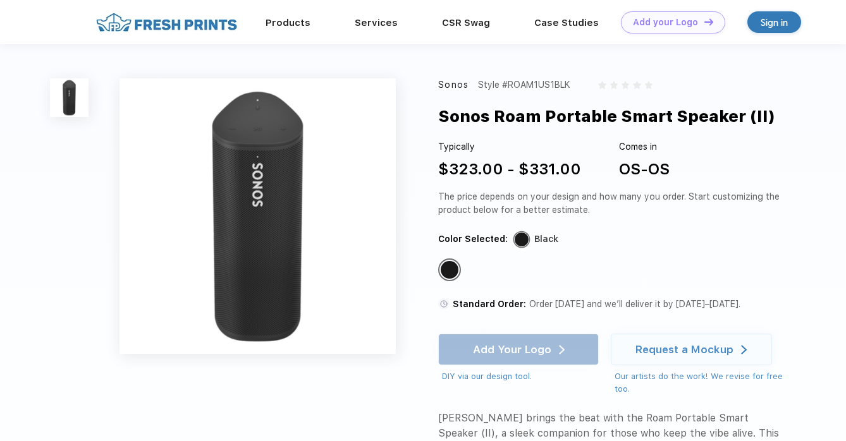
drag, startPoint x: 775, startPoint y: 114, endPoint x: 435, endPoint y: 122, distance: 339.7
click at [435, 122] on div "Sonos Style #ROAM1US1BLK Sonos Roam Portable Smart Speaker (II) Typically $323.…" at bounding box center [423, 317] width 846 height 546
copy div "Sonos Roam Portable Smart Speaker (II)"
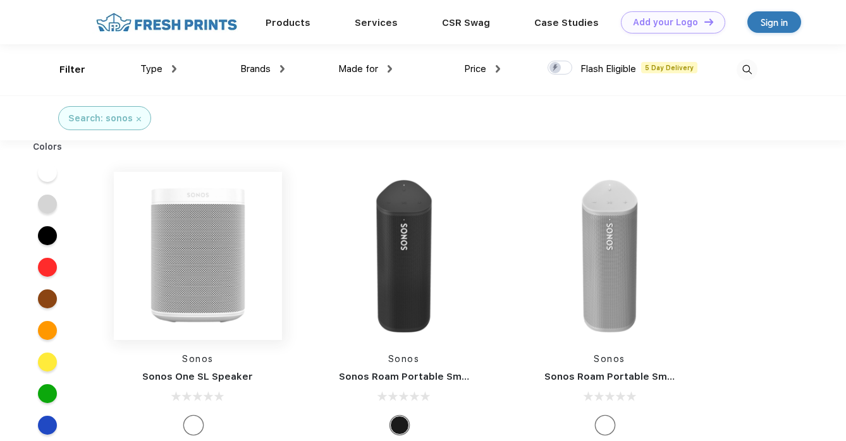
scroll to position [1, 0]
click at [178, 228] on img at bounding box center [198, 255] width 168 height 168
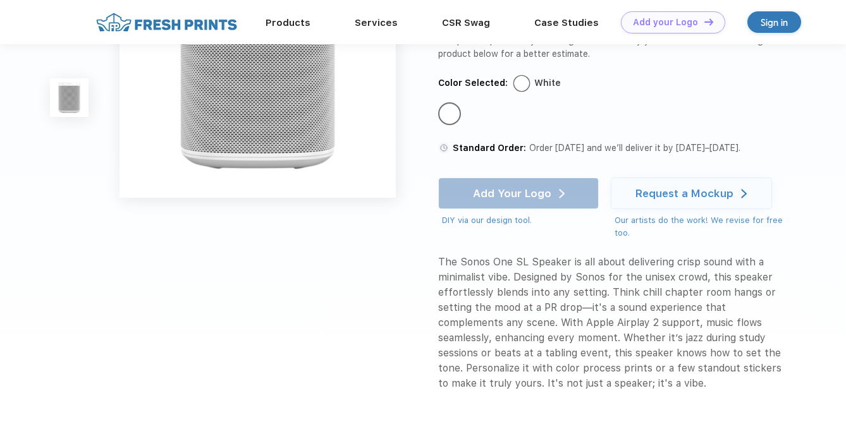
scroll to position [113, 0]
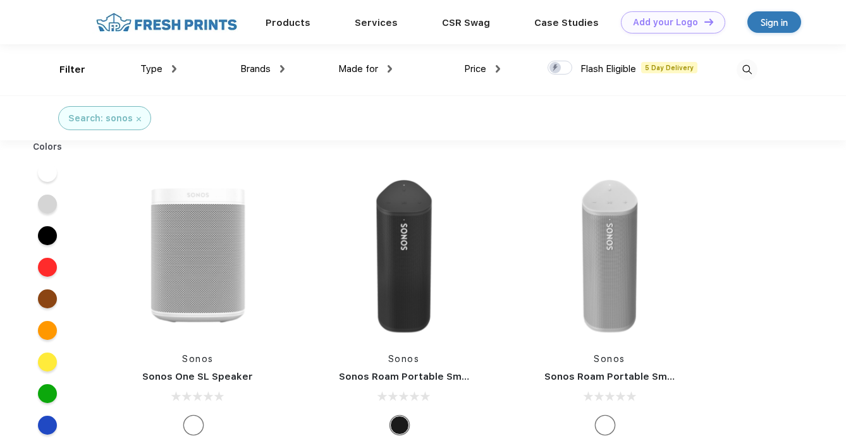
scroll to position [1, 0]
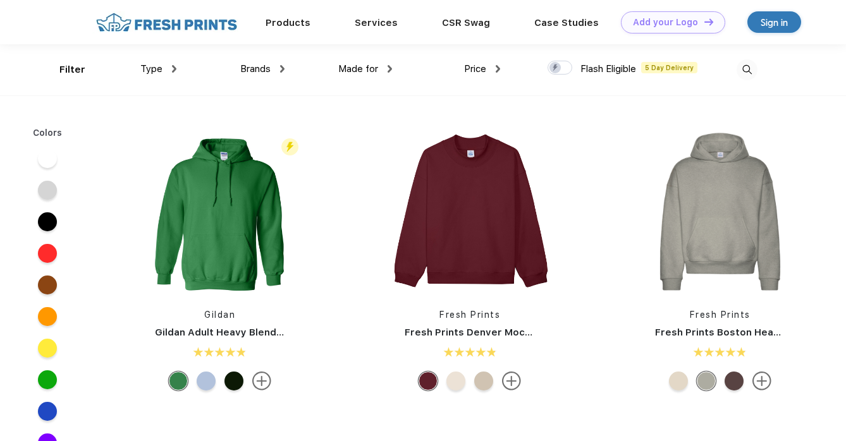
scroll to position [1, 0]
click at [746, 70] on img at bounding box center [747, 69] width 21 height 21
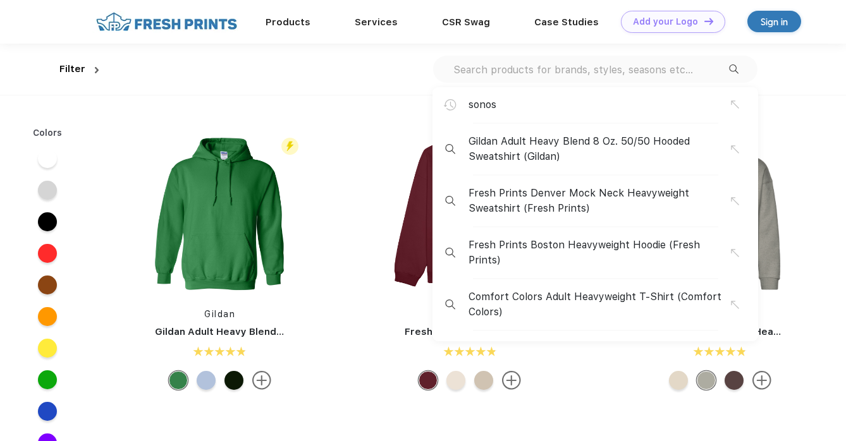
click at [639, 71] on input "text" at bounding box center [590, 70] width 277 height 14
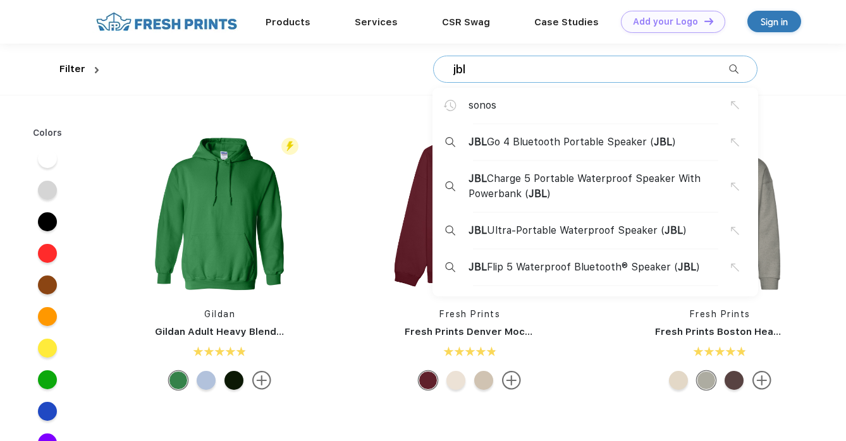
type input "jbl"
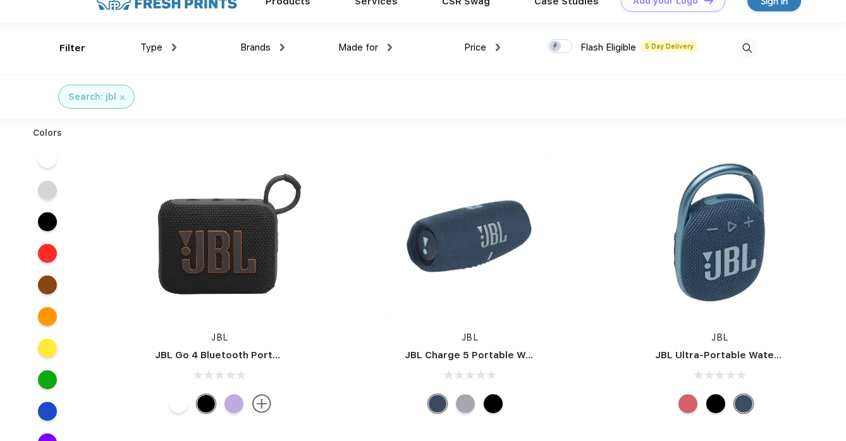
scroll to position [23, 0]
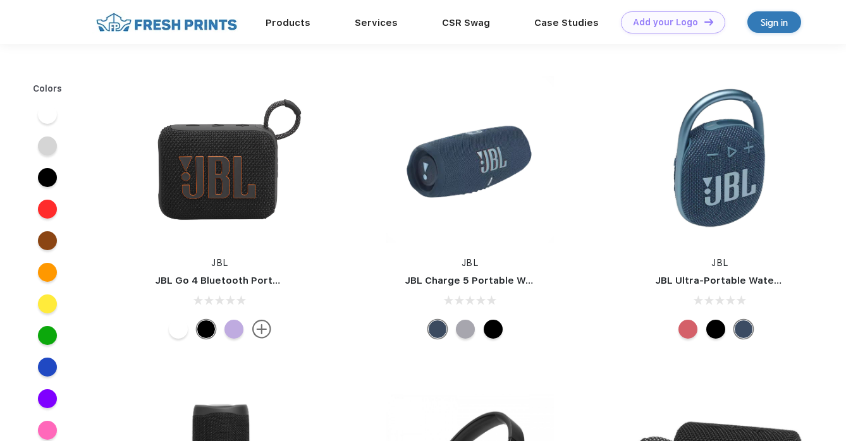
scroll to position [23, 0]
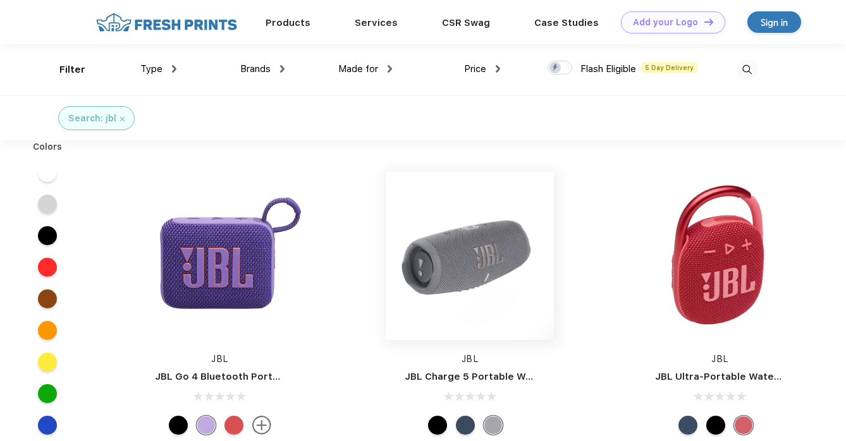
scroll to position [1, 0]
click at [386, 244] on img at bounding box center [470, 255] width 168 height 168
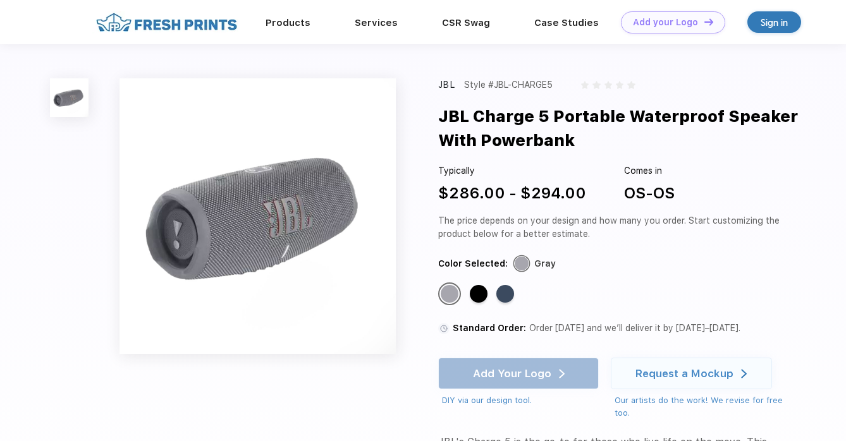
drag, startPoint x: 583, startPoint y: 135, endPoint x: 436, endPoint y: 118, distance: 148.4
click at [436, 118] on div "JBL Style #JBL-CHARGE5 JBL Charge 5 Portable Waterproof Speaker With Powerbank …" at bounding box center [423, 329] width 846 height 570
copy div "JBL Charge 5 Portable Waterproof Speaker With Powerbank"
